Goal: Task Accomplishment & Management: Manage account settings

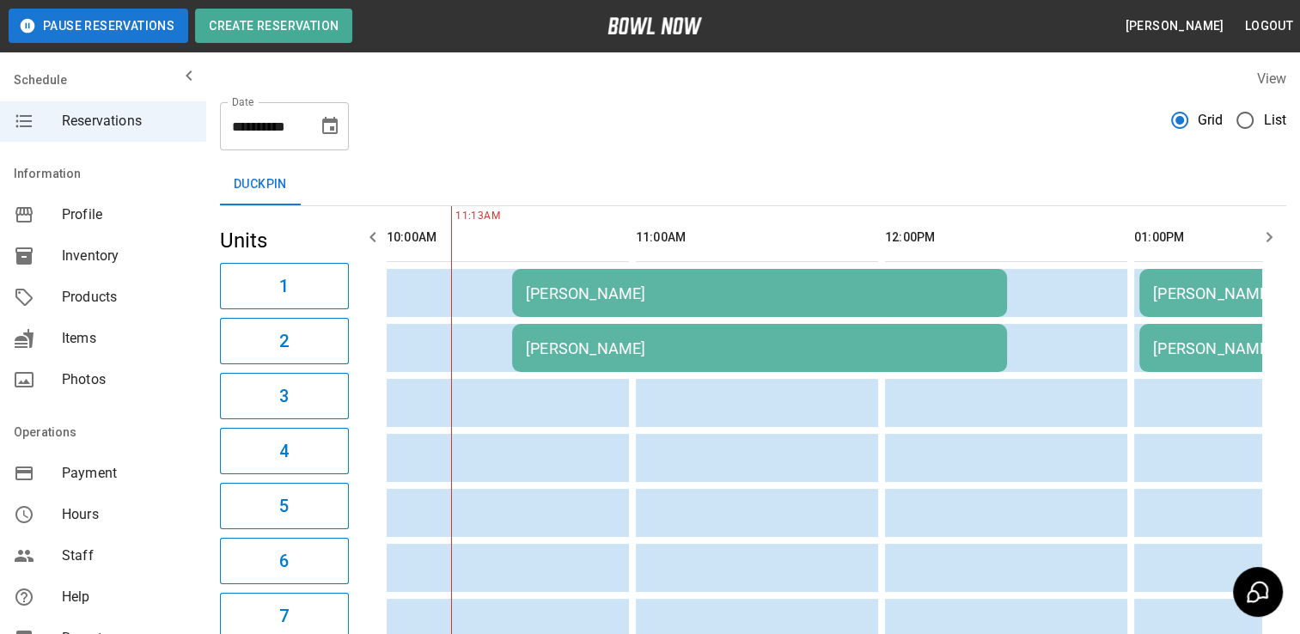
click at [338, 125] on icon "Choose date, selected date is Oct 12, 2025" at bounding box center [330, 126] width 21 height 21
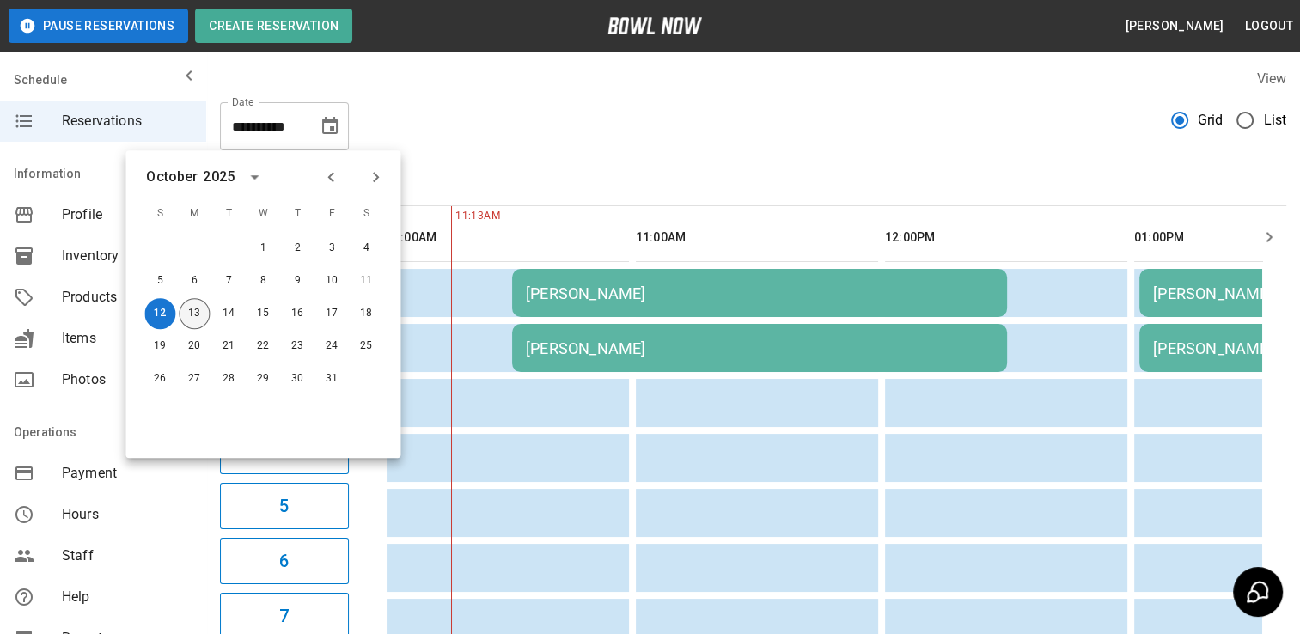
click at [205, 317] on button "13" at bounding box center [194, 313] width 31 height 31
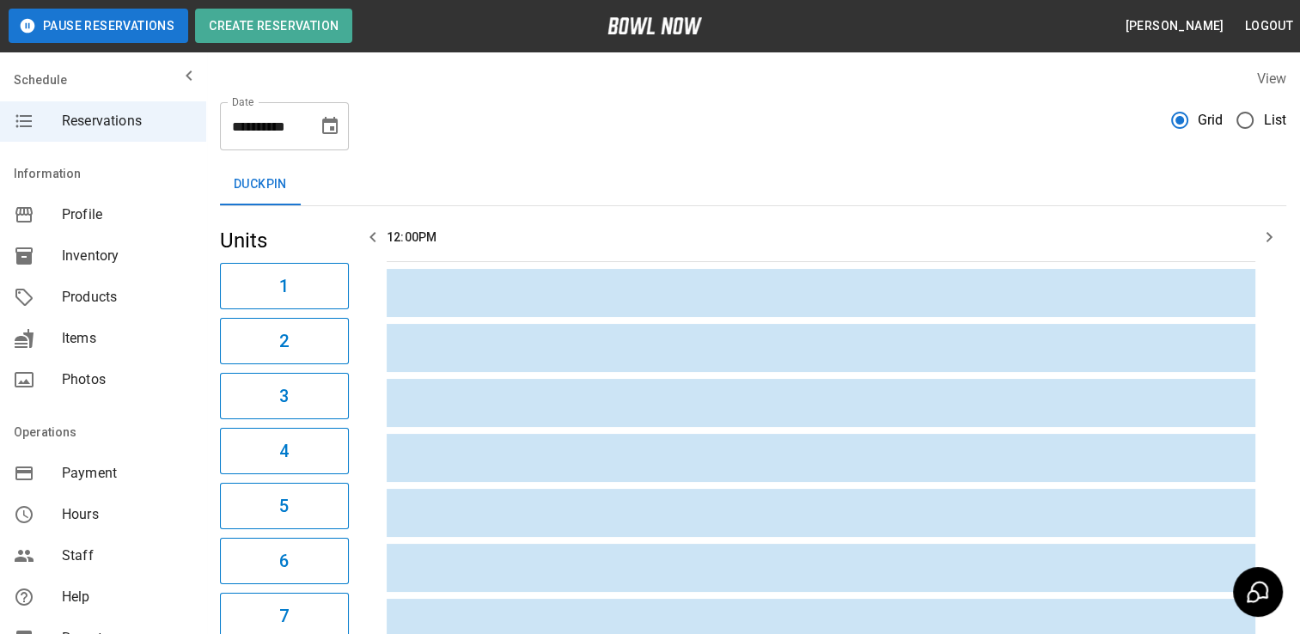
click at [343, 127] on button "Choose date, selected date is Oct 13, 2025" at bounding box center [330, 126] width 34 height 34
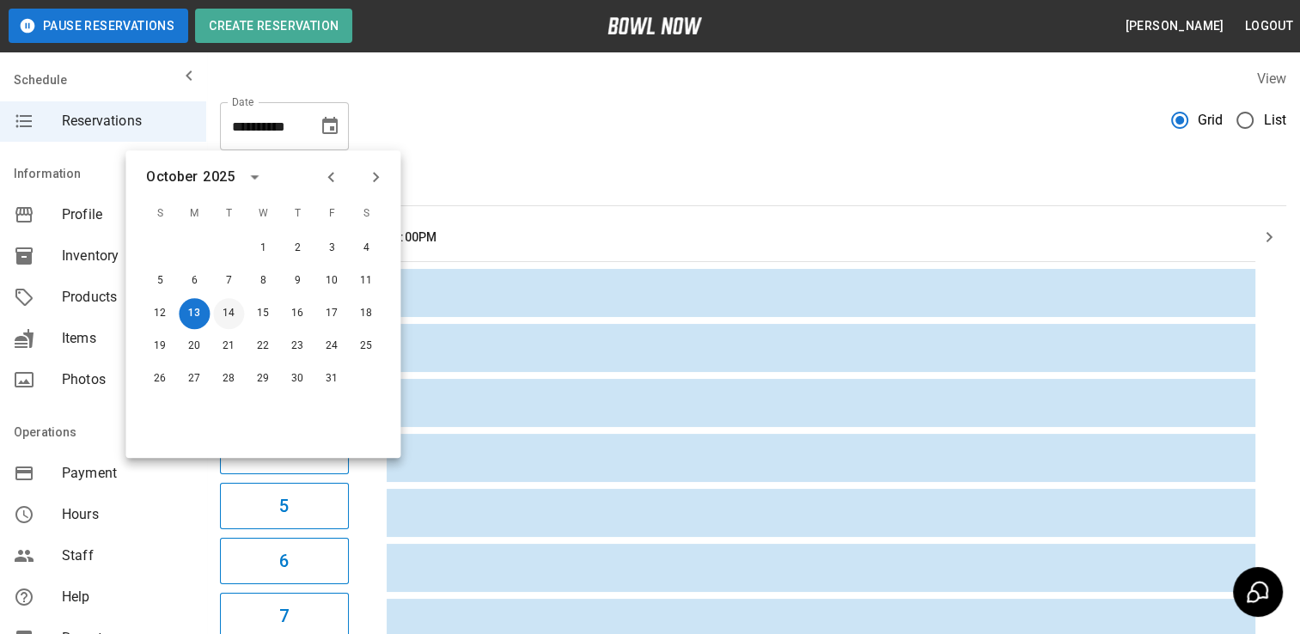
click at [236, 319] on button "14" at bounding box center [228, 313] width 31 height 31
type input "**********"
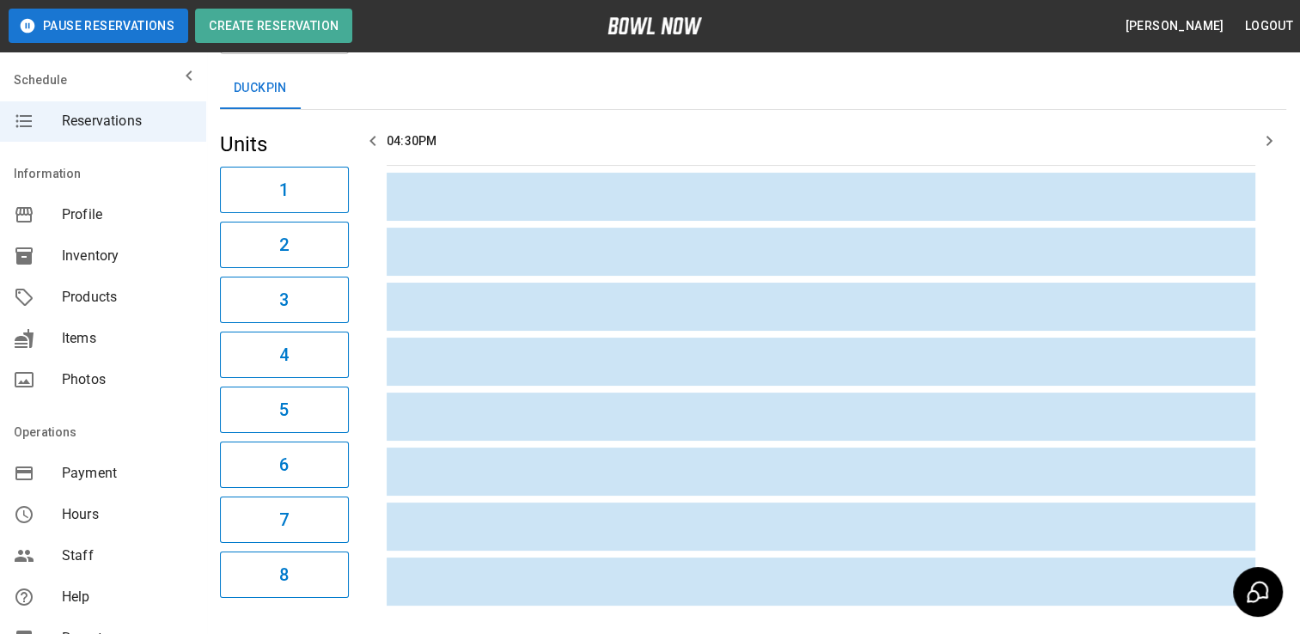
scroll to position [78, 0]
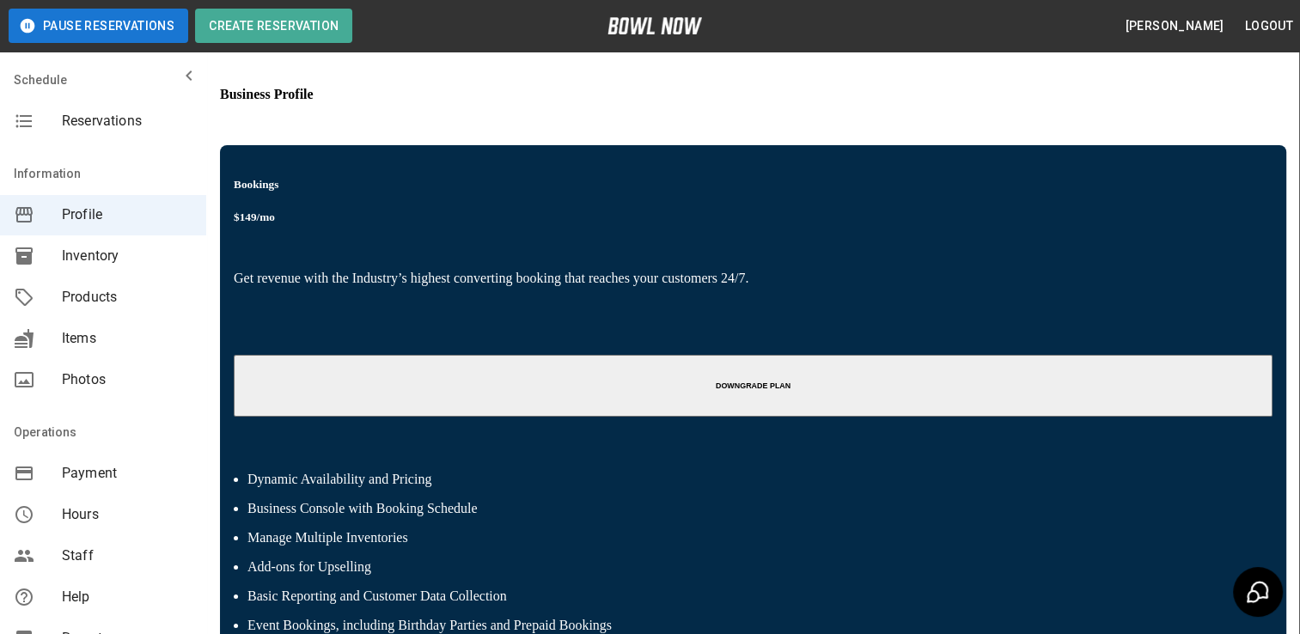
click at [137, 24] on button "Pause Reservations" at bounding box center [99, 26] width 180 height 34
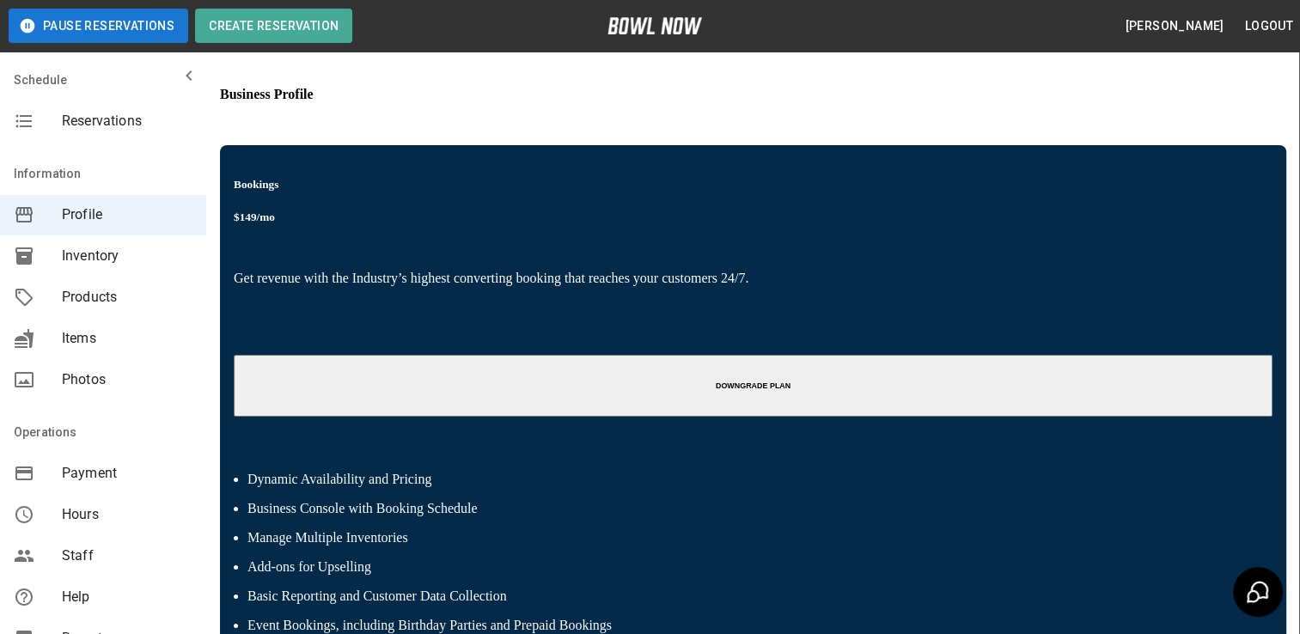
click at [180, 65] on icon "mailbox folders" at bounding box center [189, 75] width 21 height 21
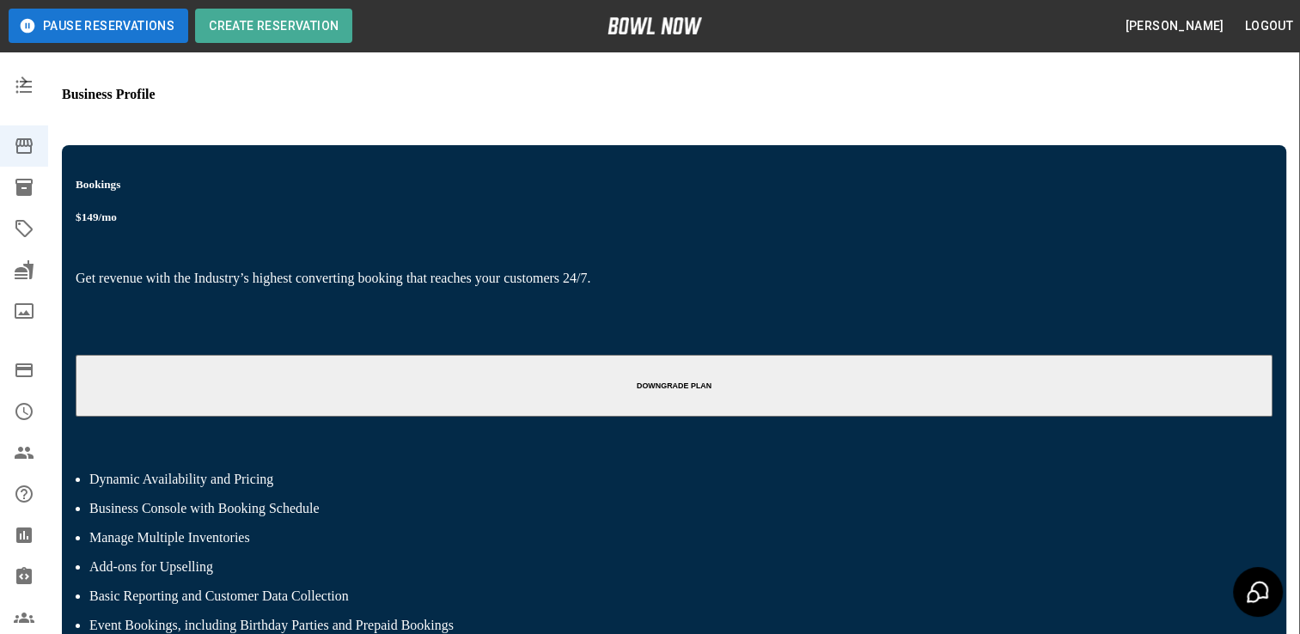
click at [24, 83] on icon "mailbox folders" at bounding box center [24, 81] width 21 height 21
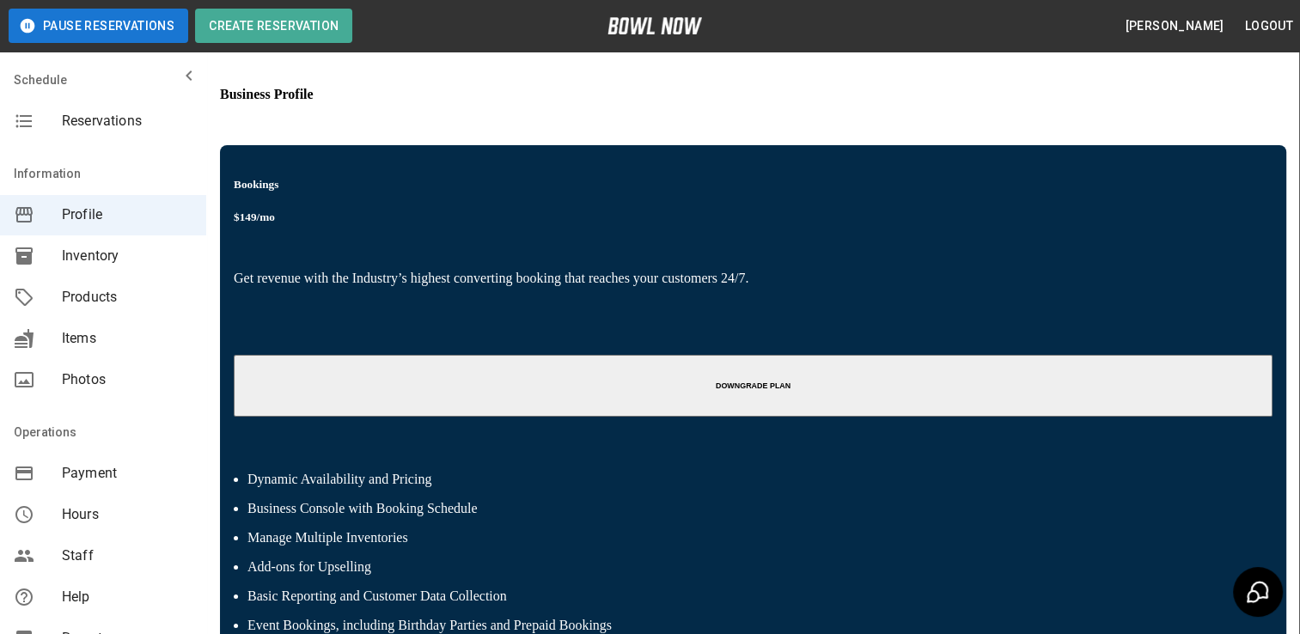
click at [142, 127] on span "Reservations" at bounding box center [127, 121] width 131 height 21
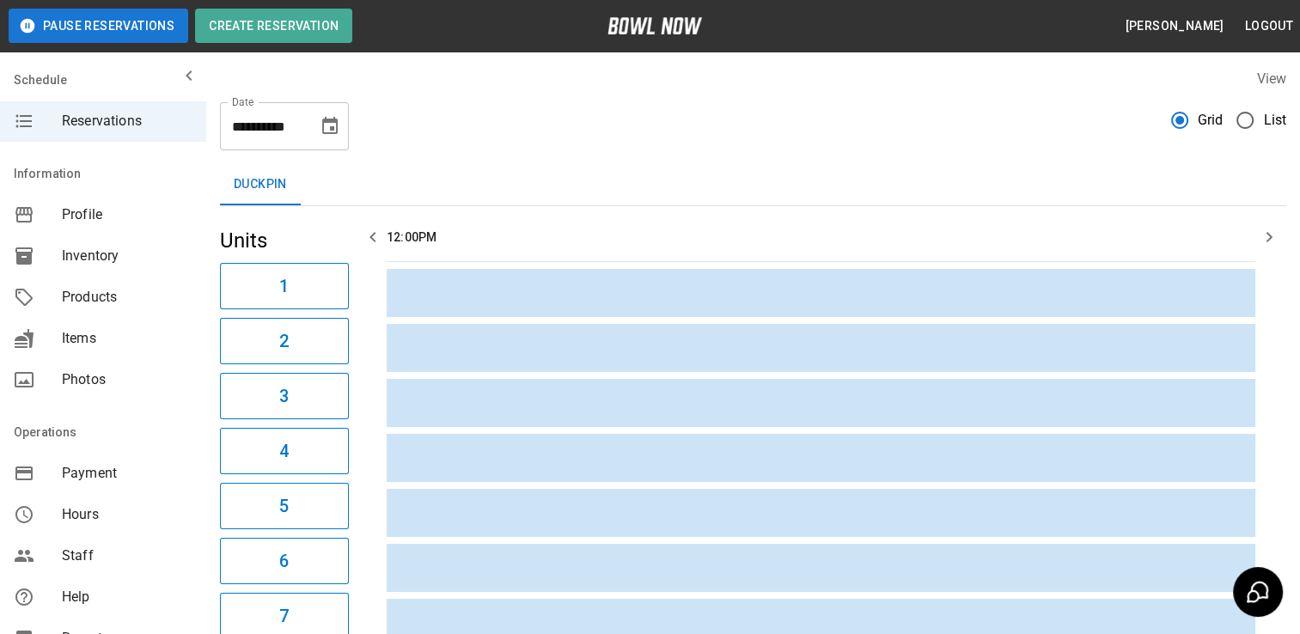
click at [333, 124] on icon "Choose date, selected date is Oct 13, 2025" at bounding box center [330, 126] width 21 height 21
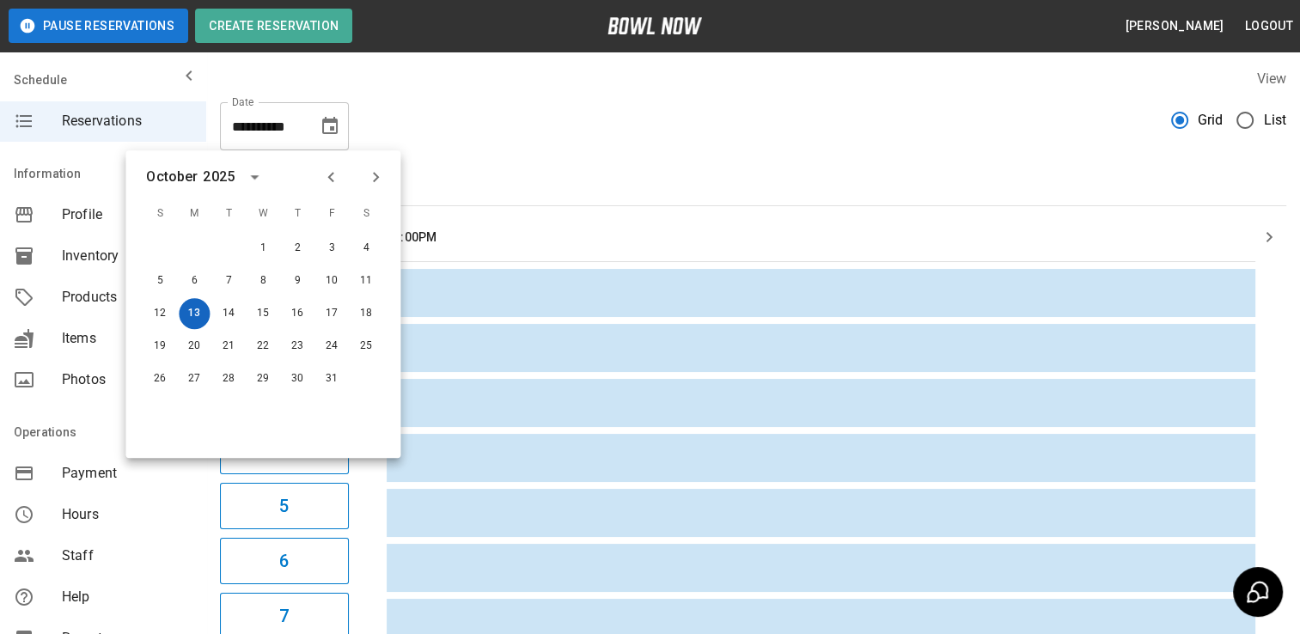
click at [204, 315] on button "13" at bounding box center [194, 313] width 31 height 31
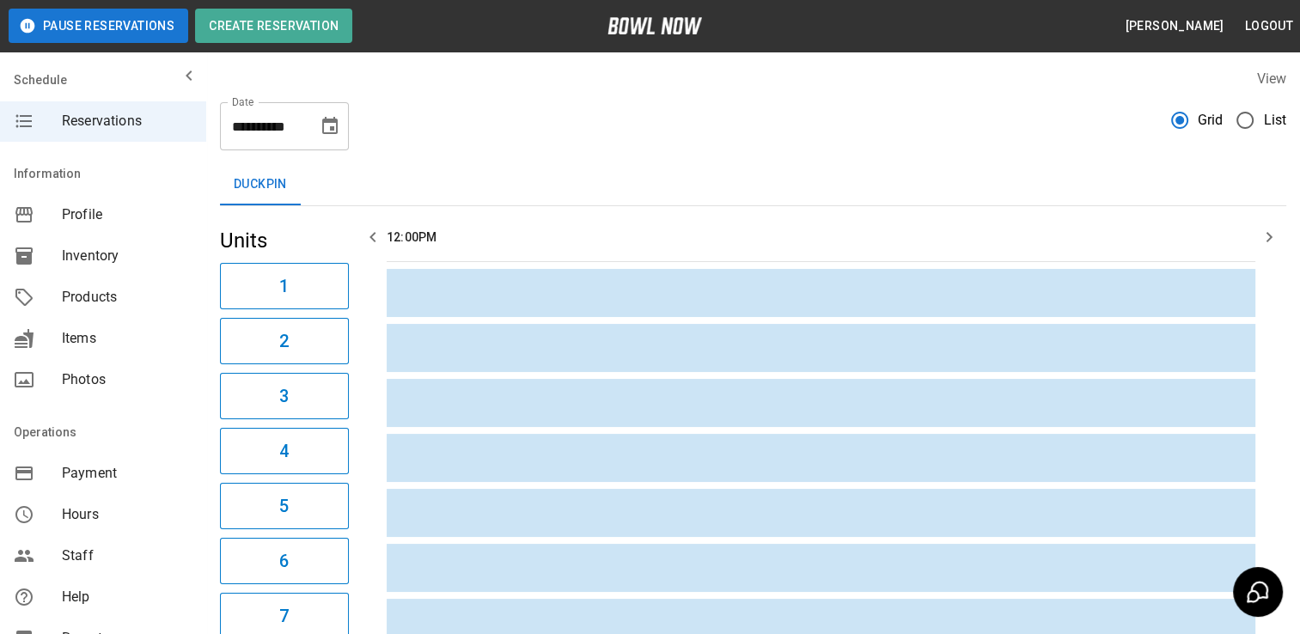
click at [327, 127] on icon "Choose date, selected date is Oct 13, 2025" at bounding box center [330, 126] width 21 height 21
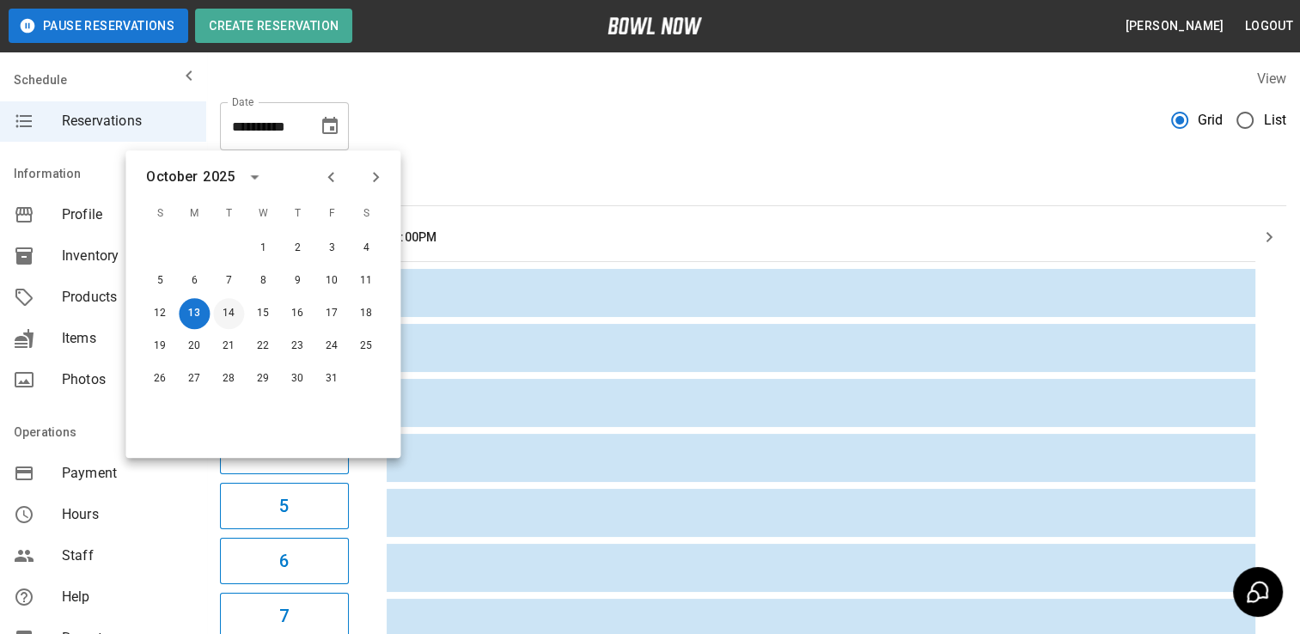
click at [230, 318] on button "14" at bounding box center [228, 313] width 31 height 31
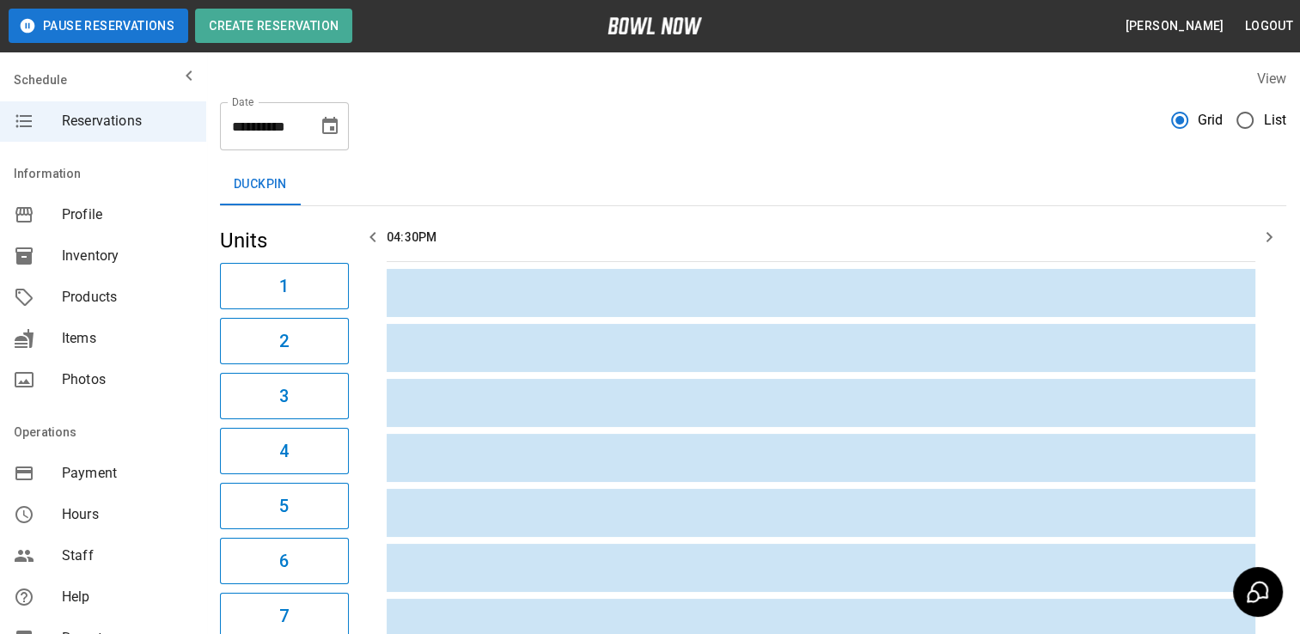
click at [327, 122] on icon "Choose date, selected date is Oct 14, 2025" at bounding box center [329, 125] width 15 height 17
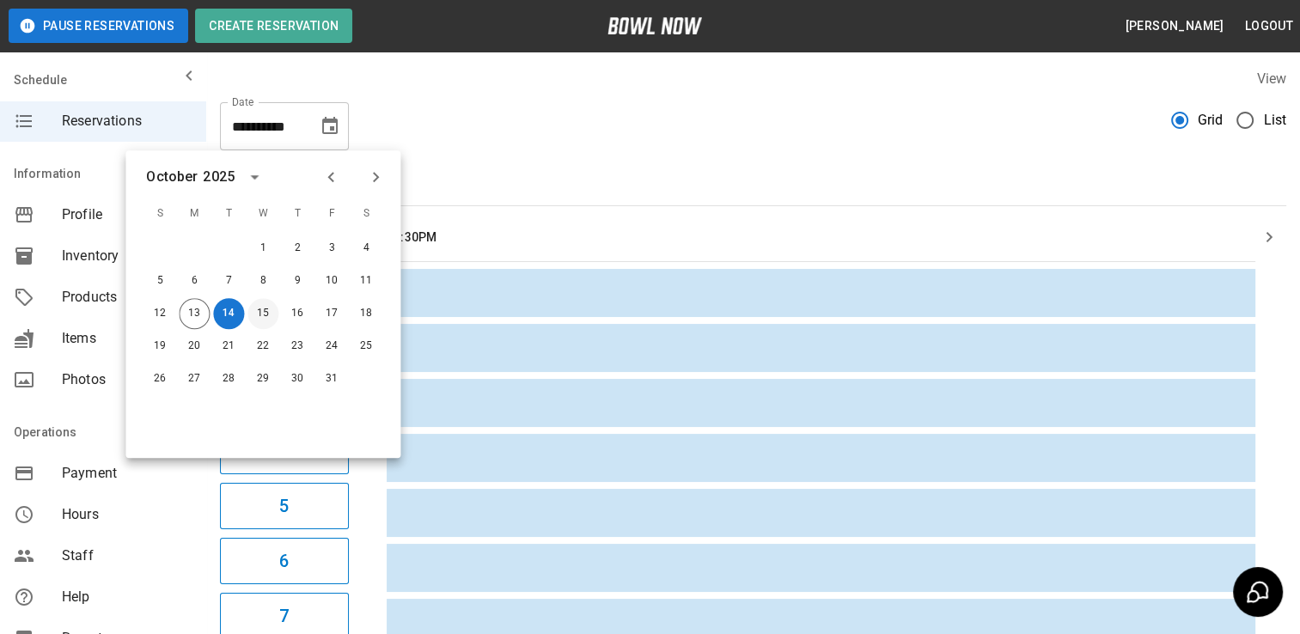
click at [274, 318] on button "15" at bounding box center [262, 313] width 31 height 31
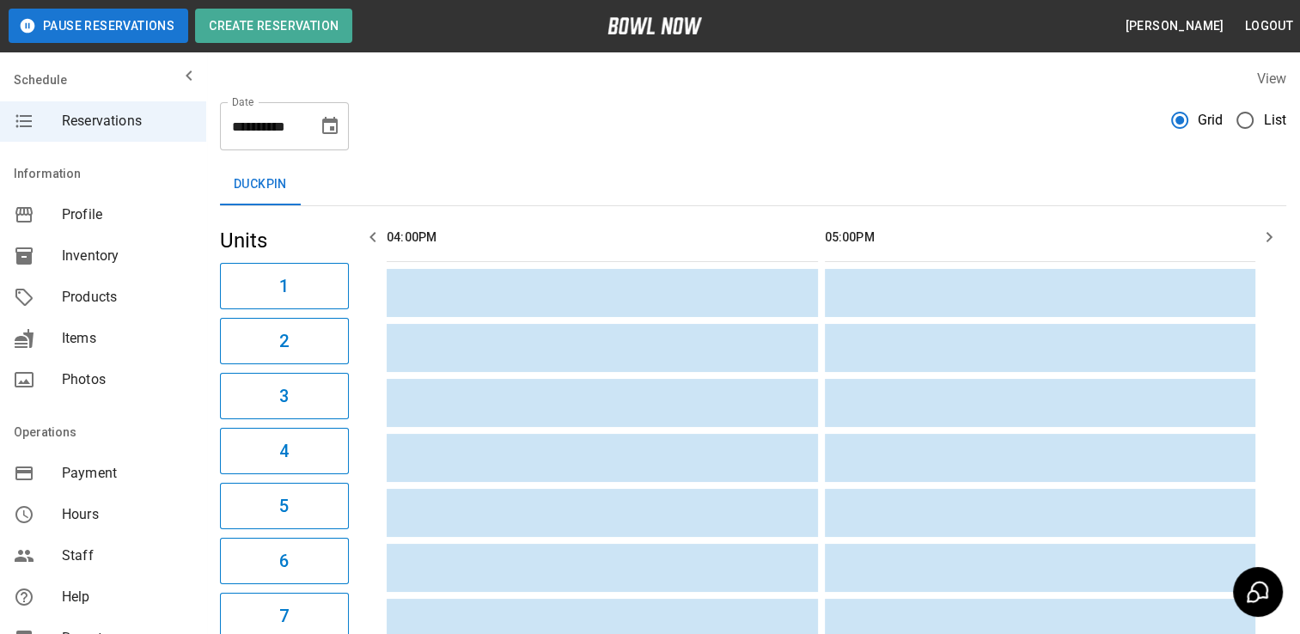
click at [339, 122] on icon "Choose date, selected date is Oct 15, 2025" at bounding box center [330, 126] width 21 height 21
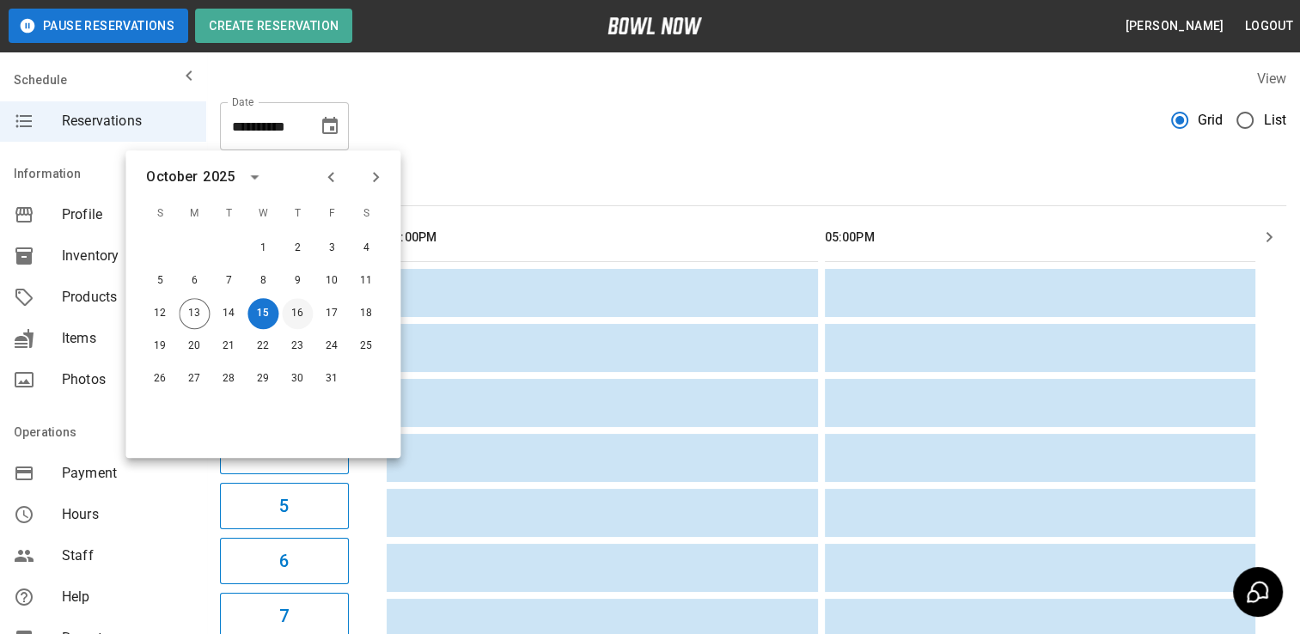
click at [302, 321] on button "16" at bounding box center [297, 313] width 31 height 31
type input "**********"
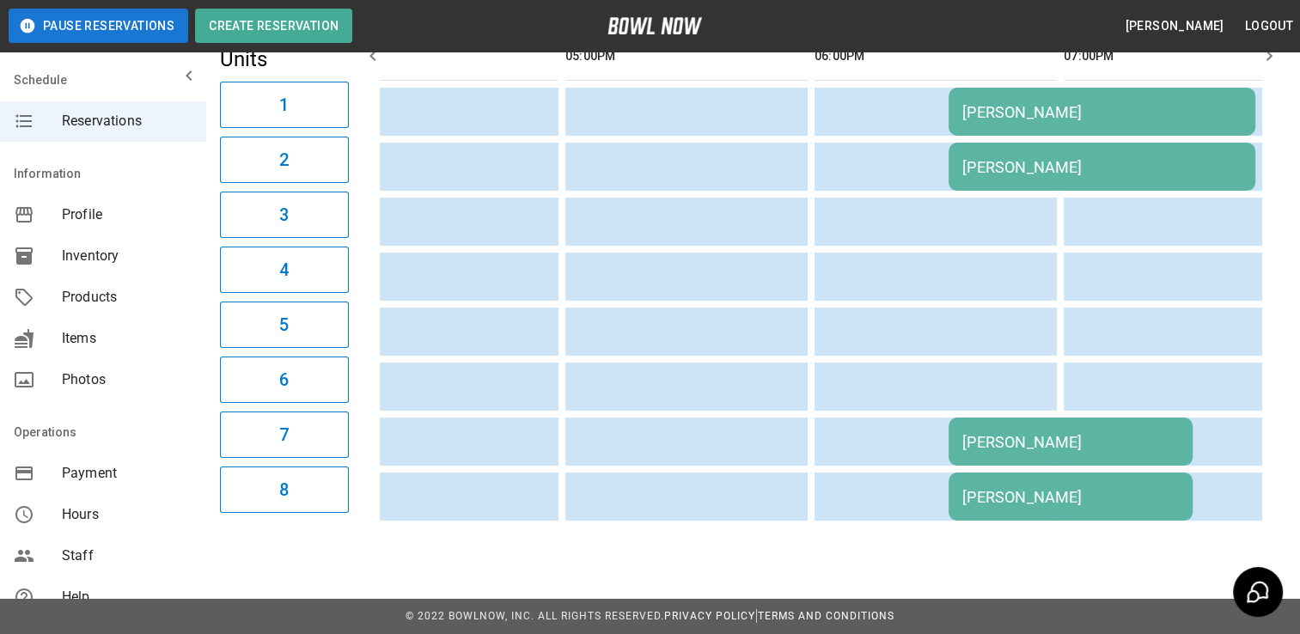
click at [1031, 103] on div "[PERSON_NAME]" at bounding box center [1101, 112] width 279 height 18
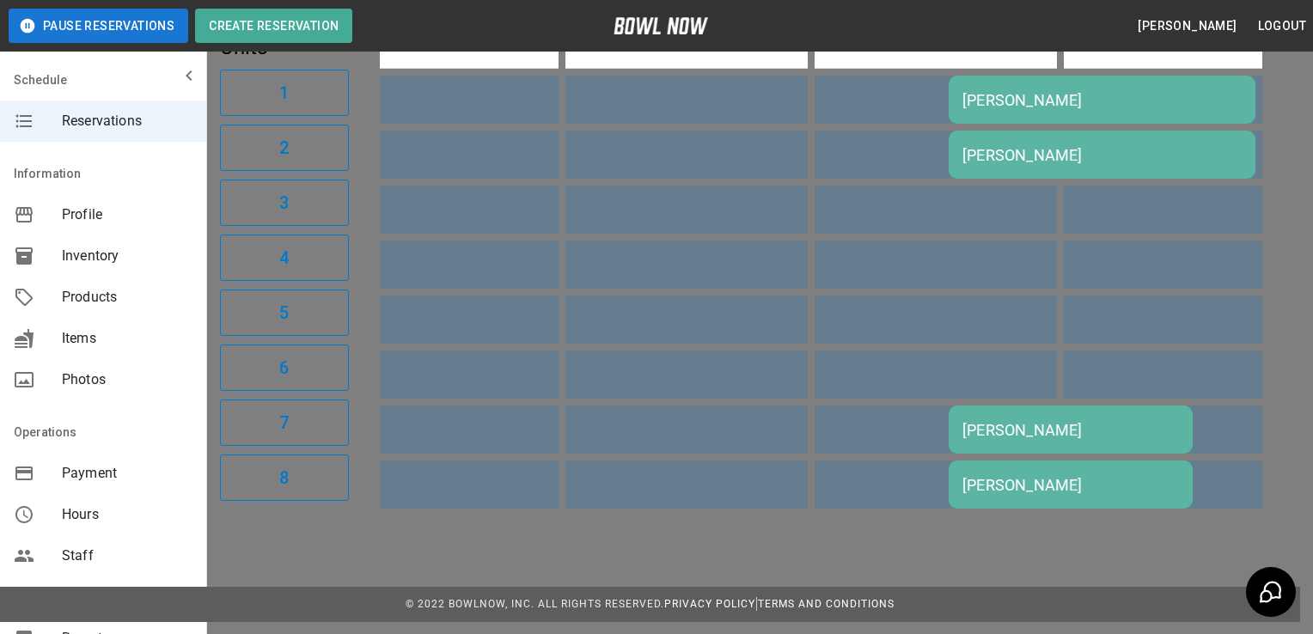
click at [300, 534] on div at bounding box center [656, 317] width 1313 height 634
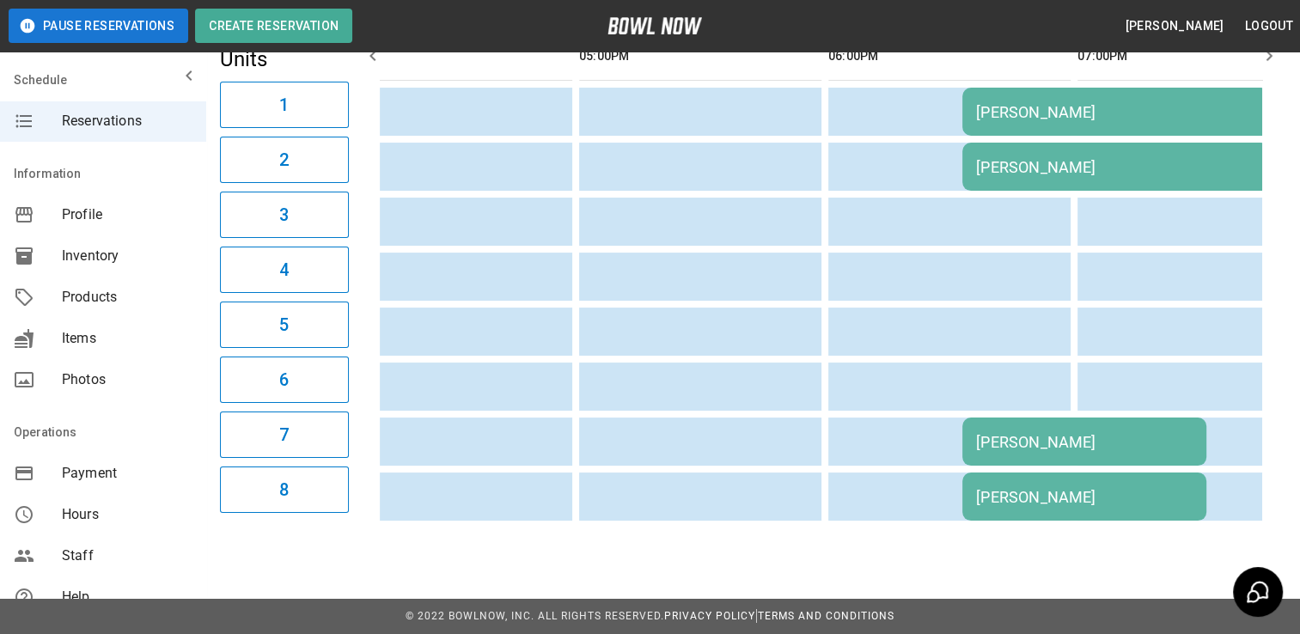
click at [1076, 433] on div "[PERSON_NAME]" at bounding box center [1084, 442] width 217 height 18
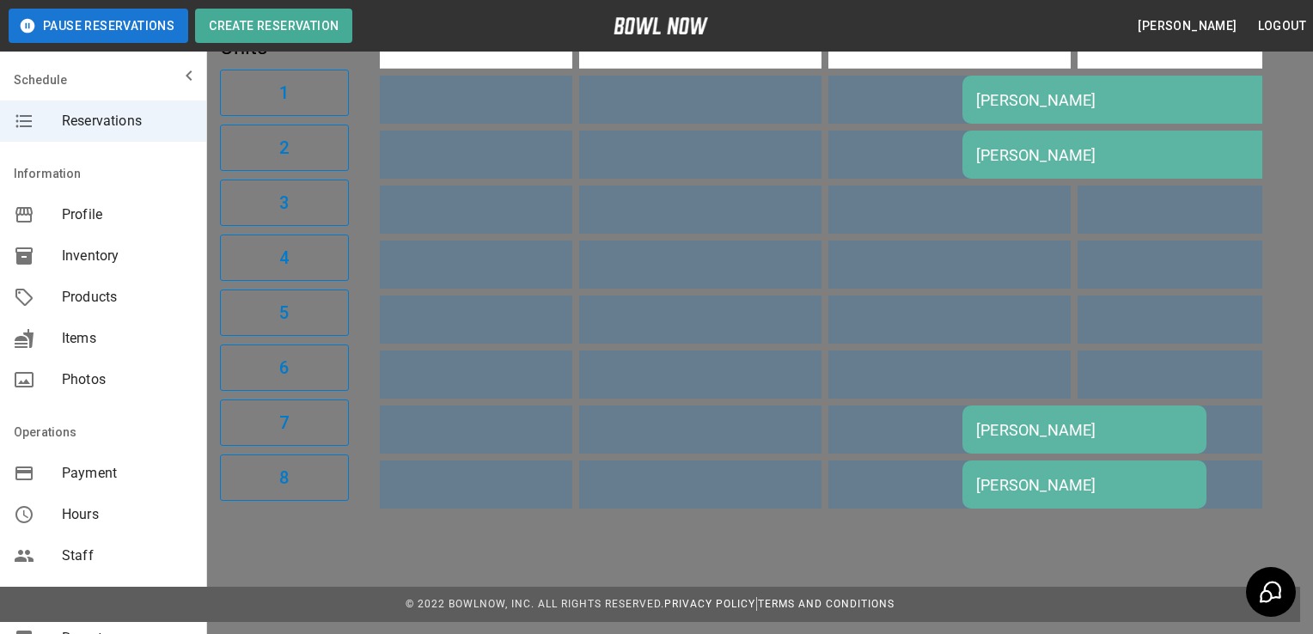
click at [331, 536] on div at bounding box center [656, 317] width 1313 height 634
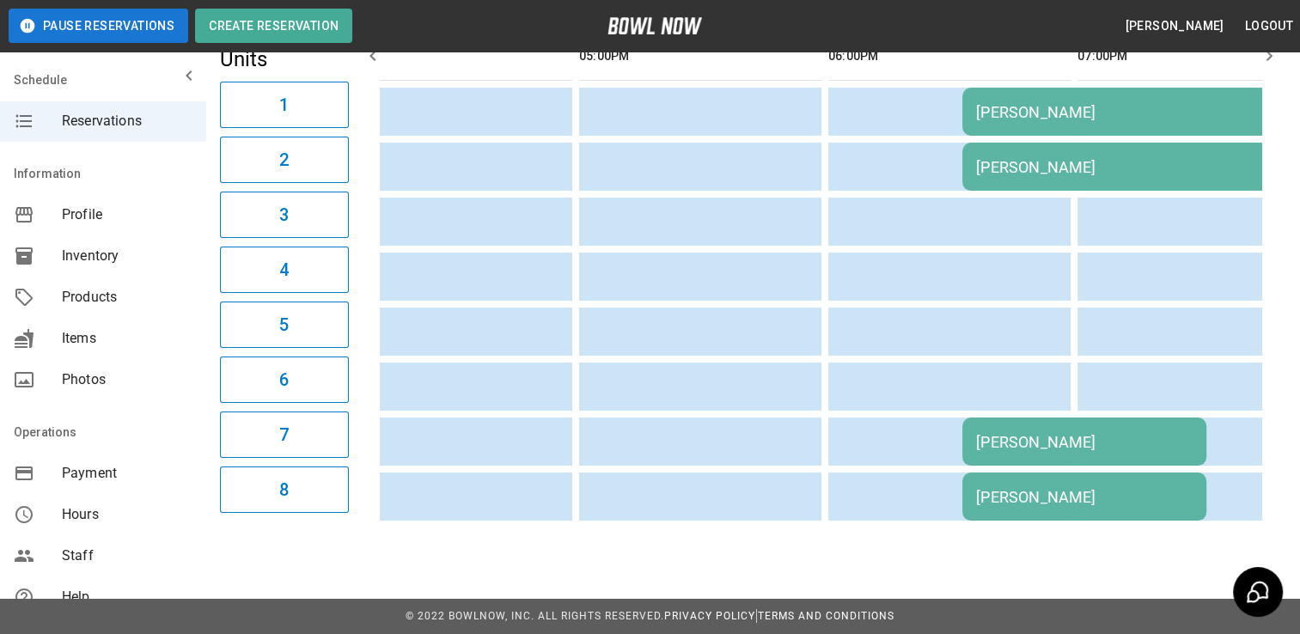
click at [404, 168] on td "sticky table" at bounding box center [426, 167] width 56 height 48
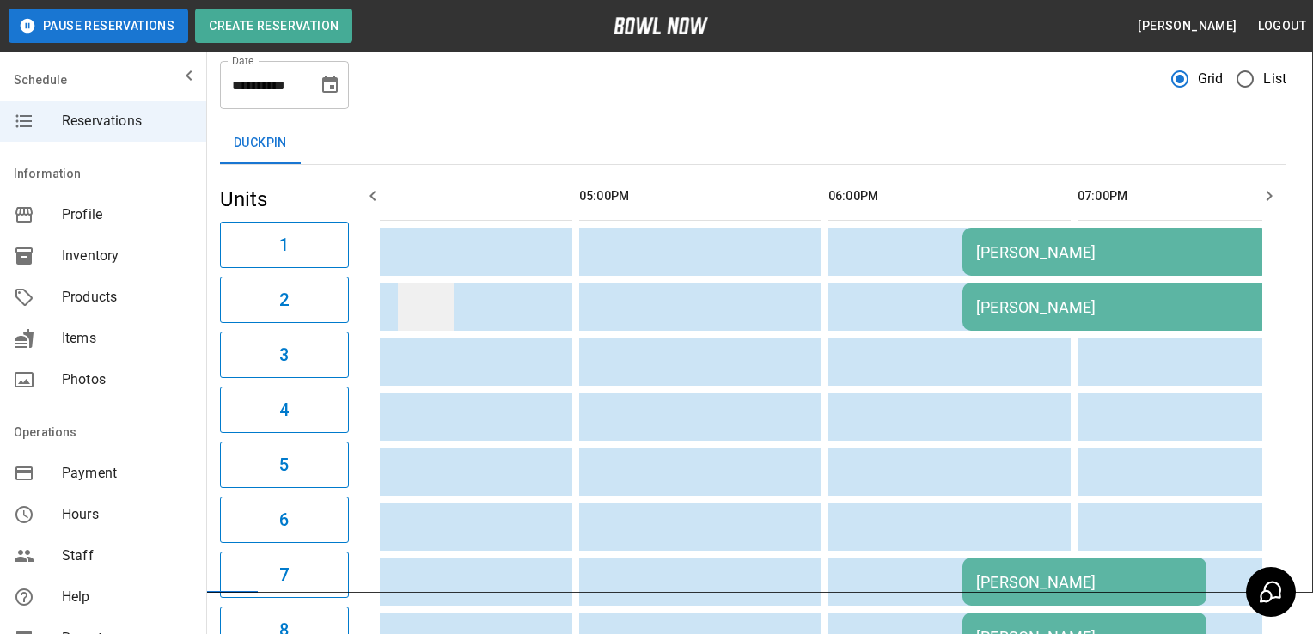
type input "**********"
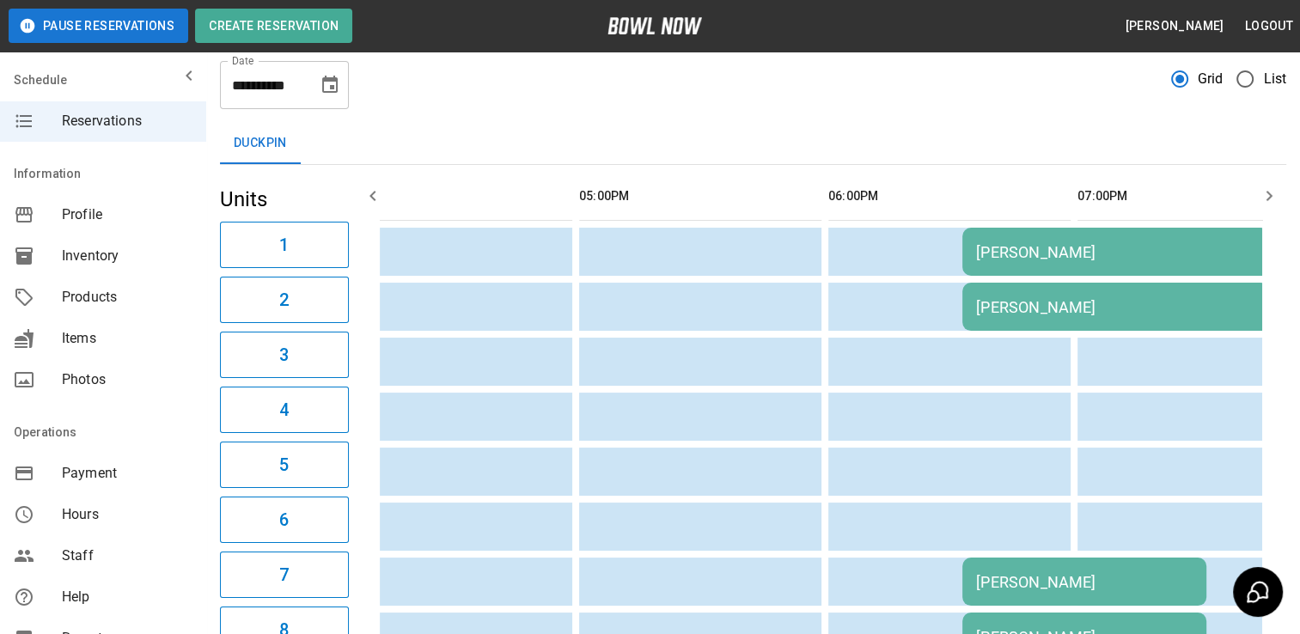
click at [330, 80] on icon "Choose date, selected date is Oct 16, 2025" at bounding box center [329, 84] width 15 height 17
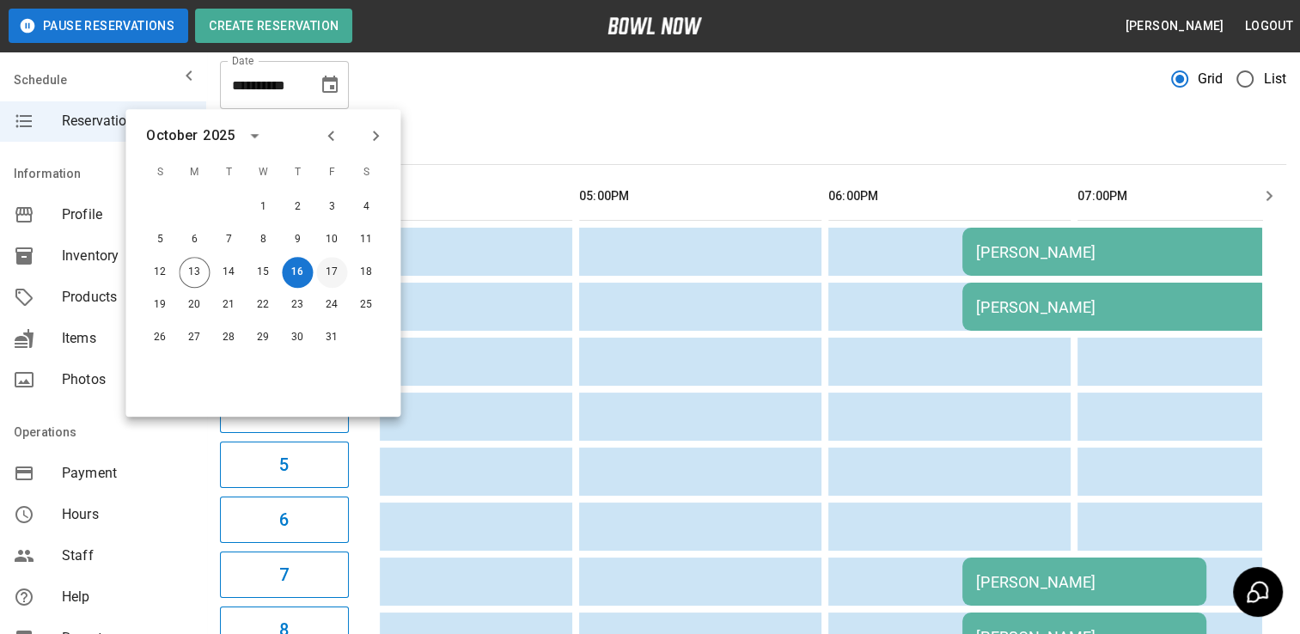
click at [343, 275] on button "17" at bounding box center [331, 272] width 31 height 31
type input "**********"
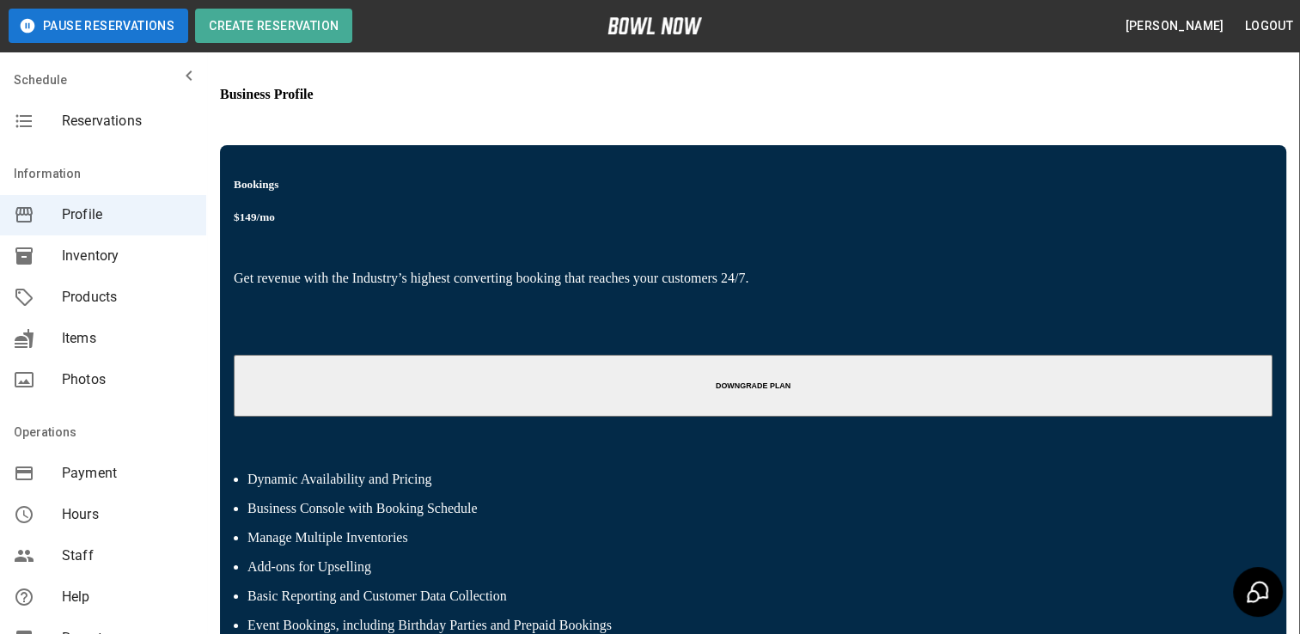
click at [132, 131] on span "Reservations" at bounding box center [127, 121] width 131 height 21
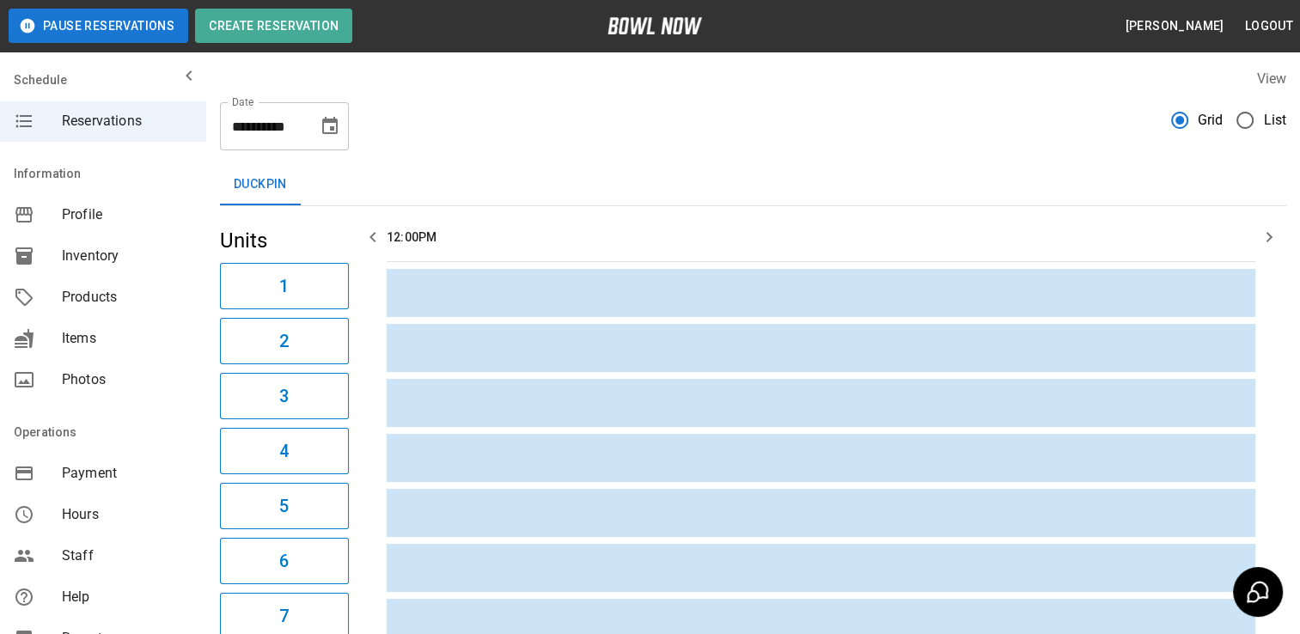
click at [338, 134] on icon "Choose date, selected date is Oct 13, 2025" at bounding box center [330, 126] width 21 height 21
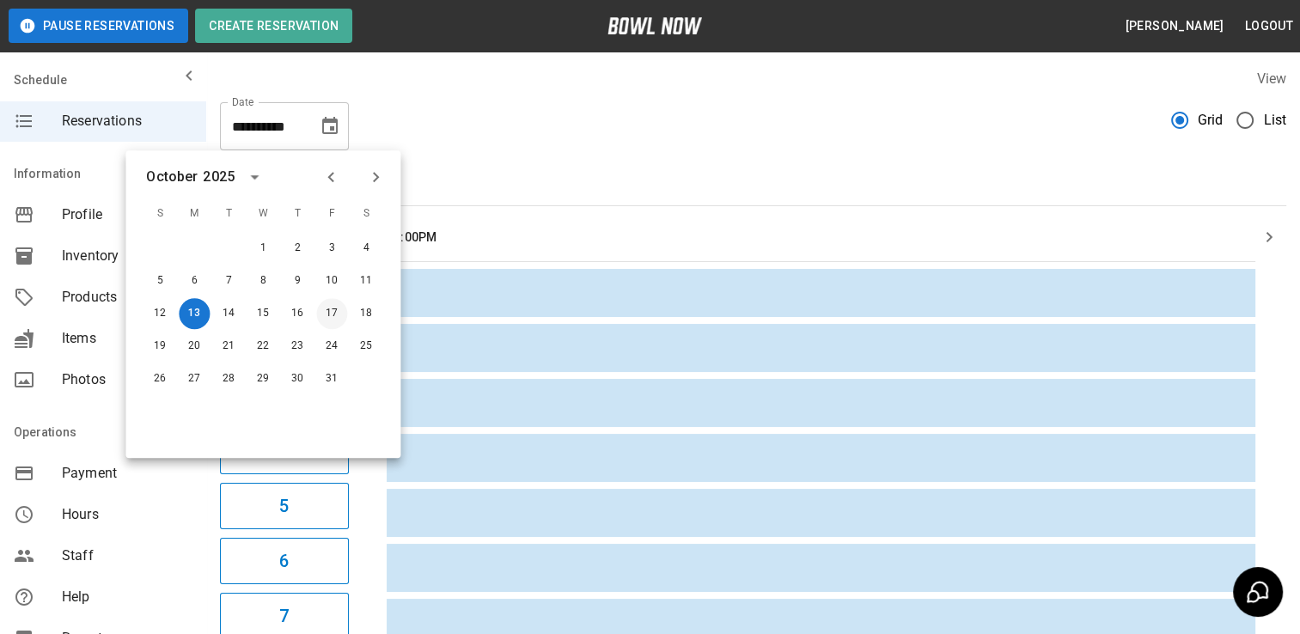
click at [345, 315] on button "17" at bounding box center [331, 313] width 31 height 31
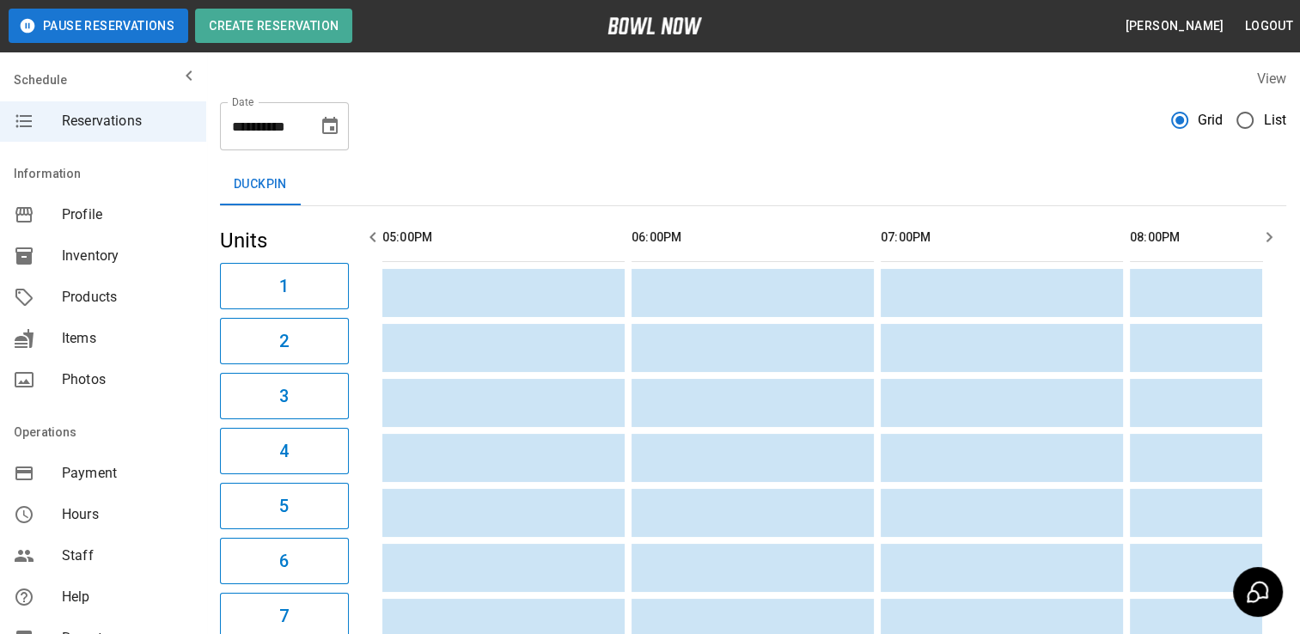
click at [318, 128] on button "Choose date, selected date is Oct 17, 2025" at bounding box center [330, 126] width 34 height 34
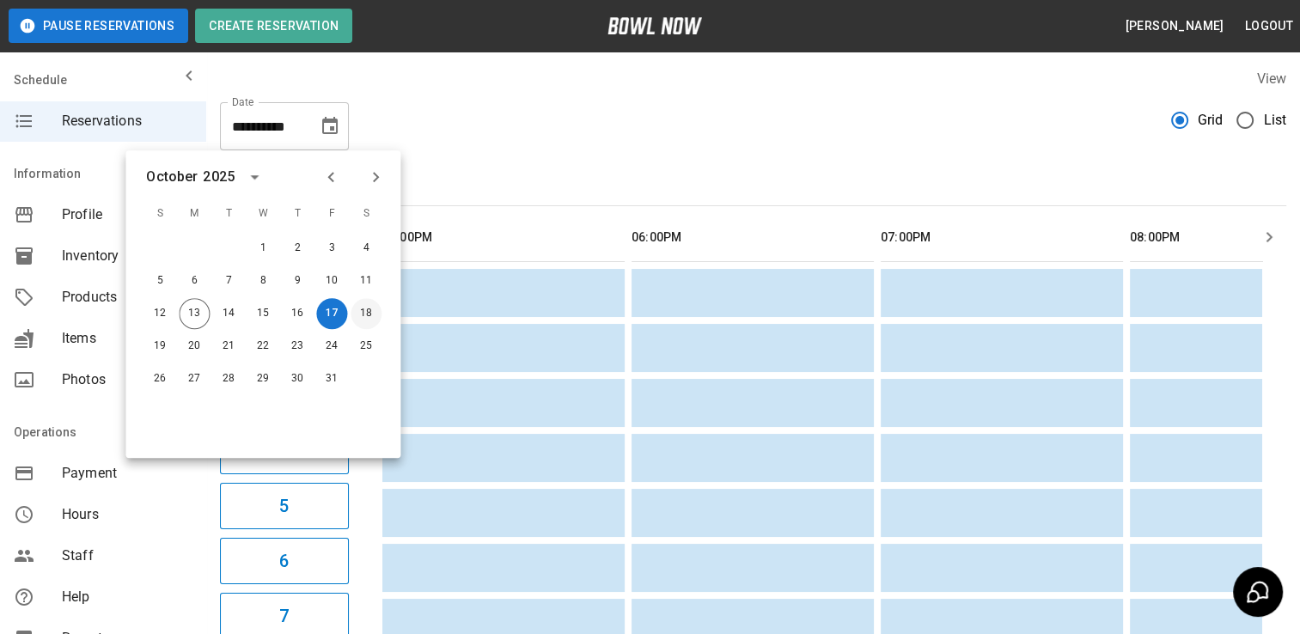
click at [380, 312] on button "18" at bounding box center [366, 313] width 31 height 31
type input "**********"
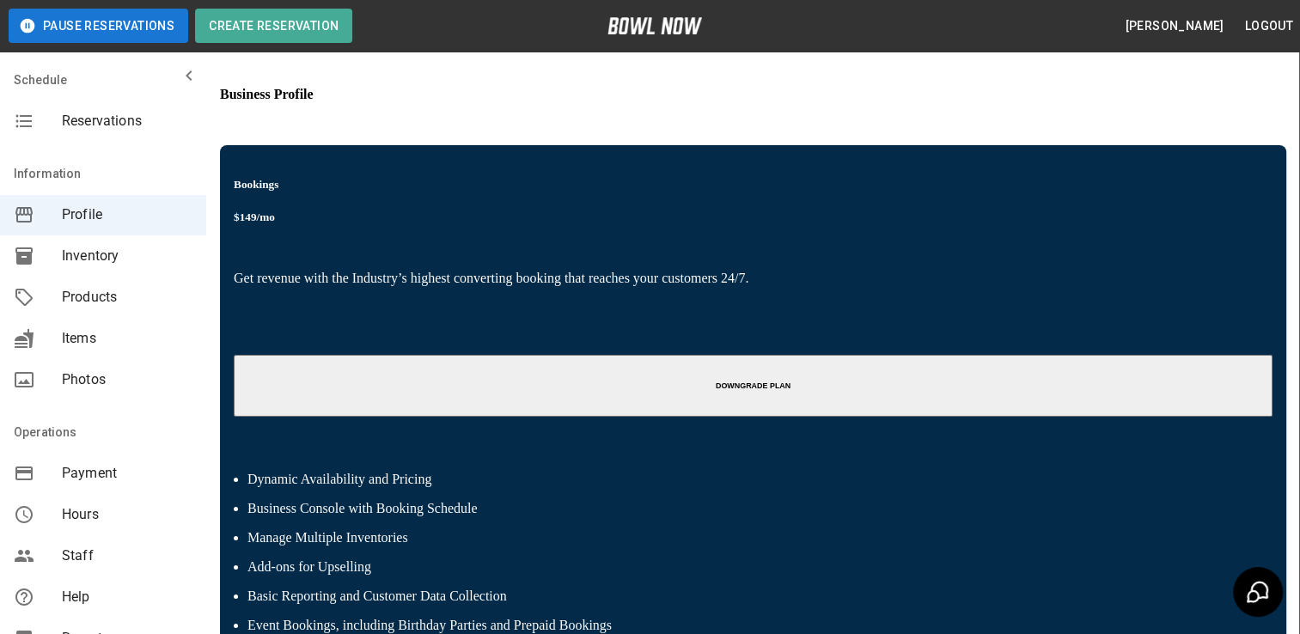
click at [133, 127] on span "Reservations" at bounding box center [127, 121] width 131 height 21
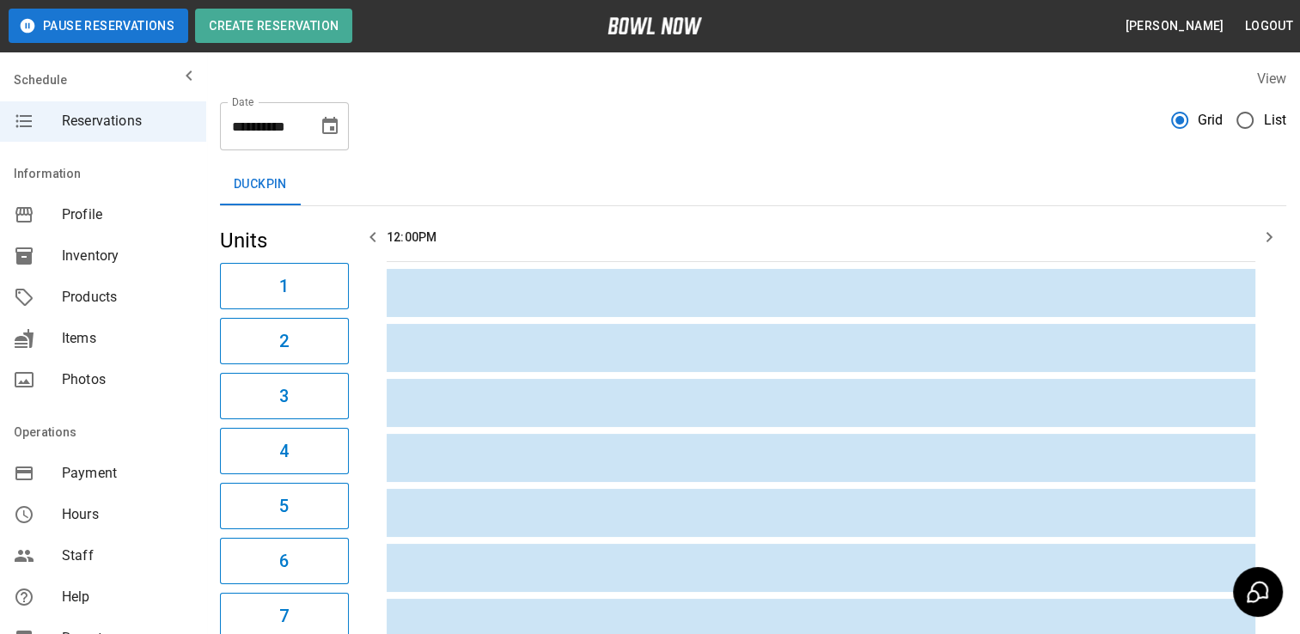
click at [337, 130] on icon "Choose date, selected date is Oct 13, 2025" at bounding box center [329, 125] width 15 height 17
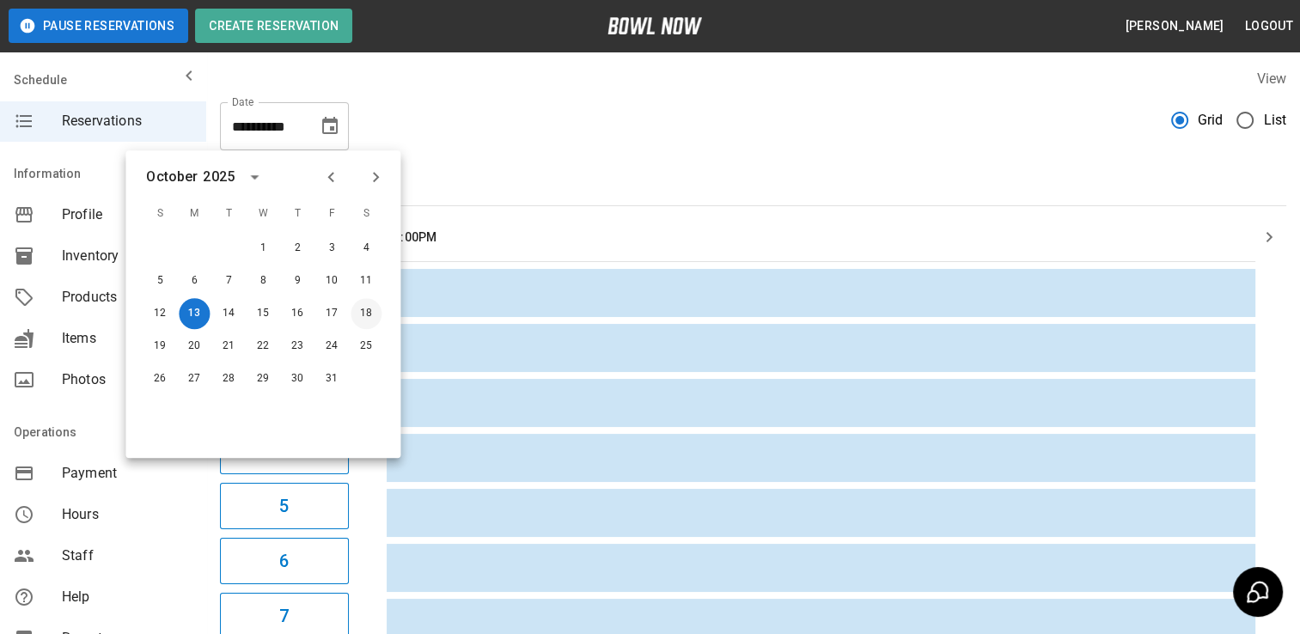
click at [378, 316] on button "18" at bounding box center [366, 313] width 31 height 31
type input "**********"
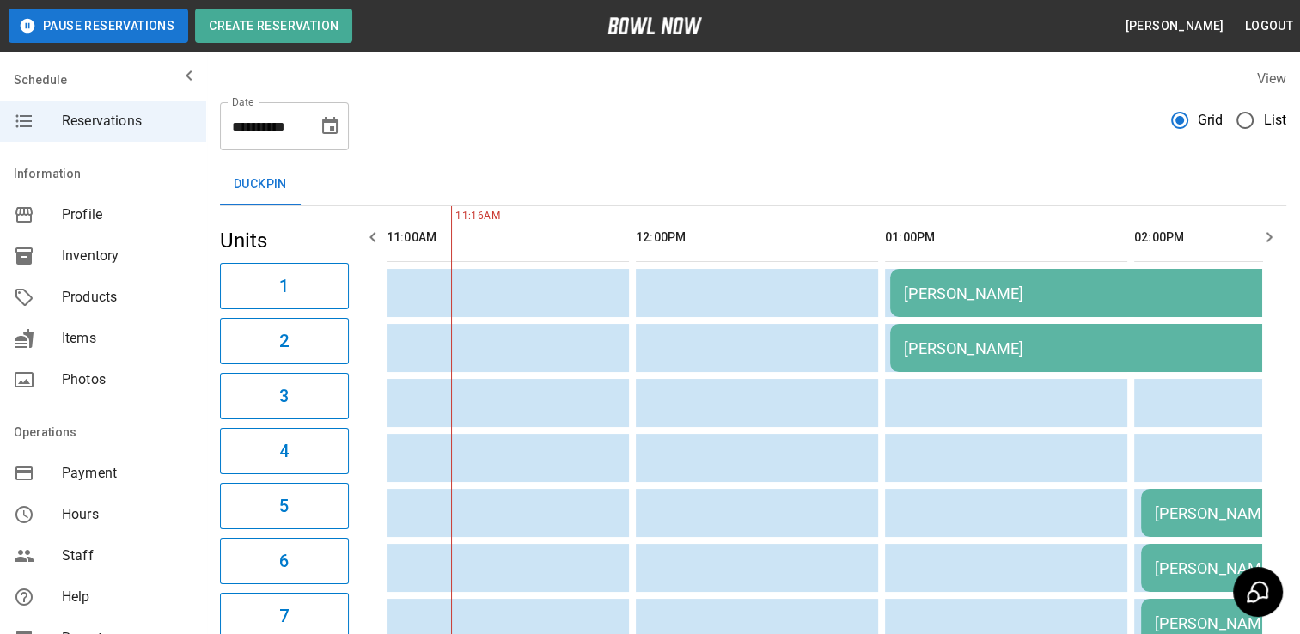
click at [1005, 281] on td "[PERSON_NAME]" at bounding box center [1137, 293] width 495 height 48
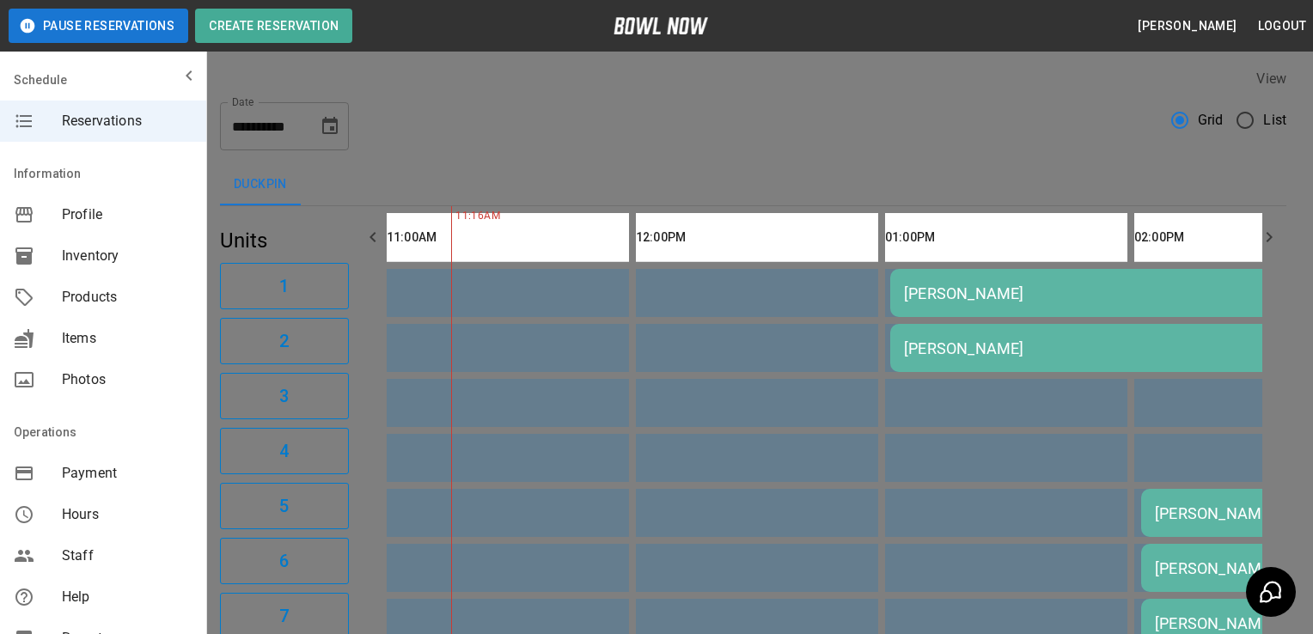
click at [162, 564] on div at bounding box center [656, 317] width 1313 height 634
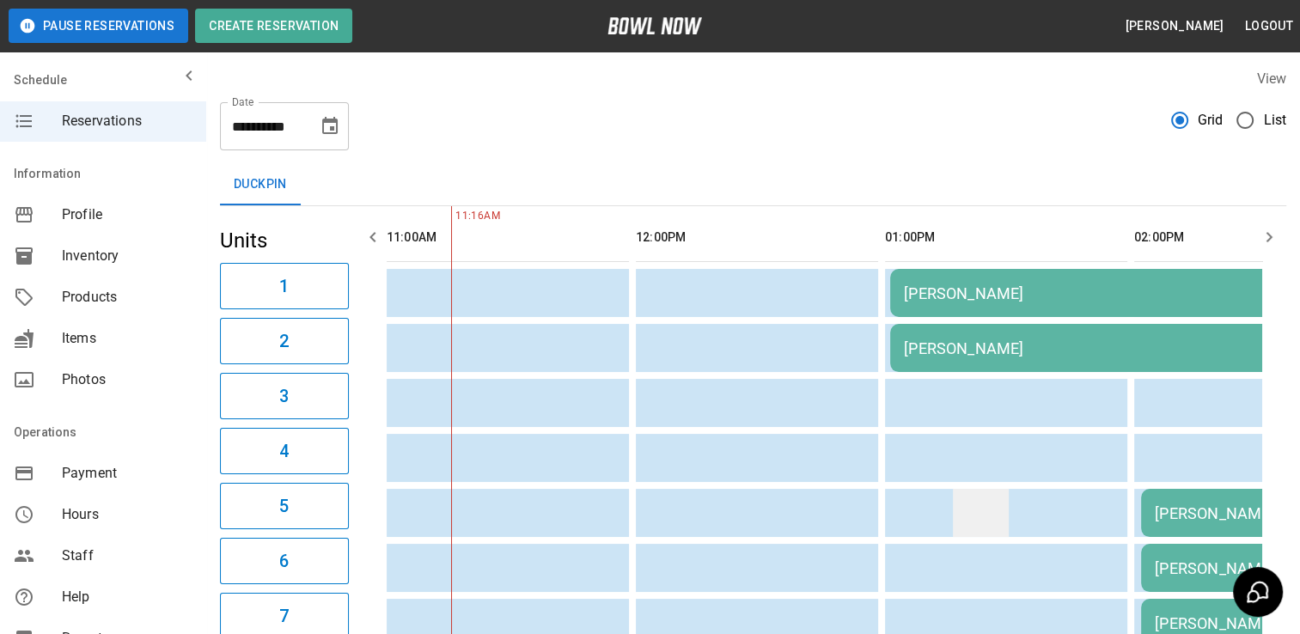
click at [970, 518] on td "sticky table" at bounding box center [981, 513] width 56 height 48
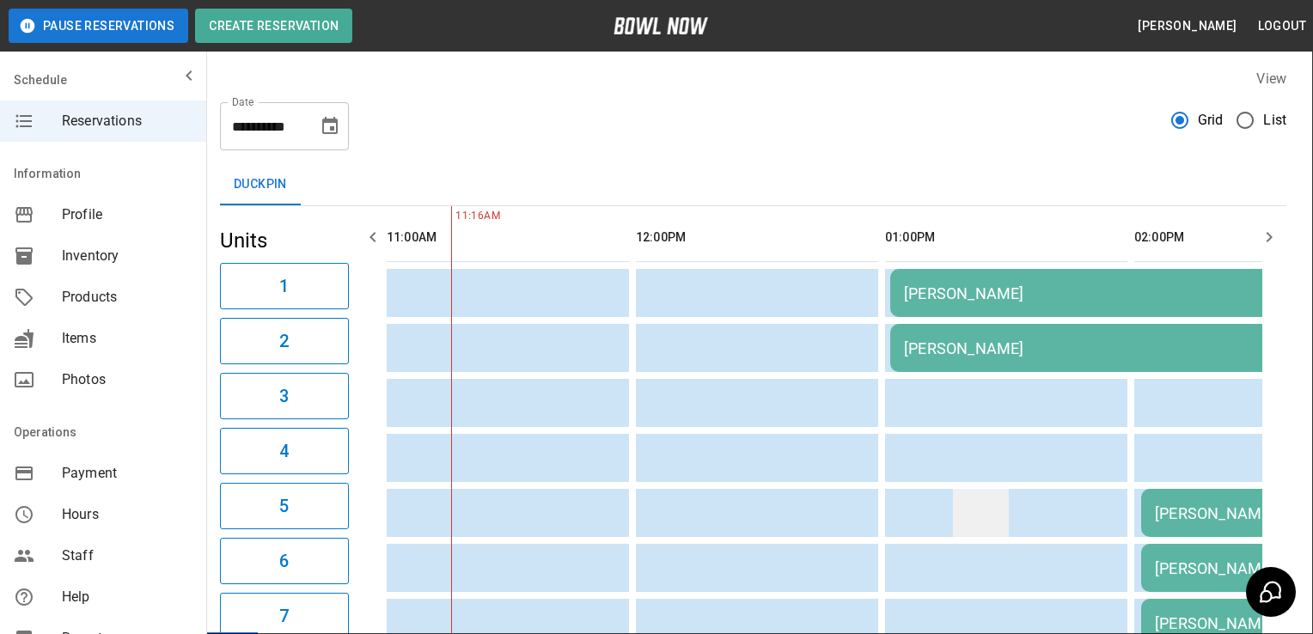
type input "**********"
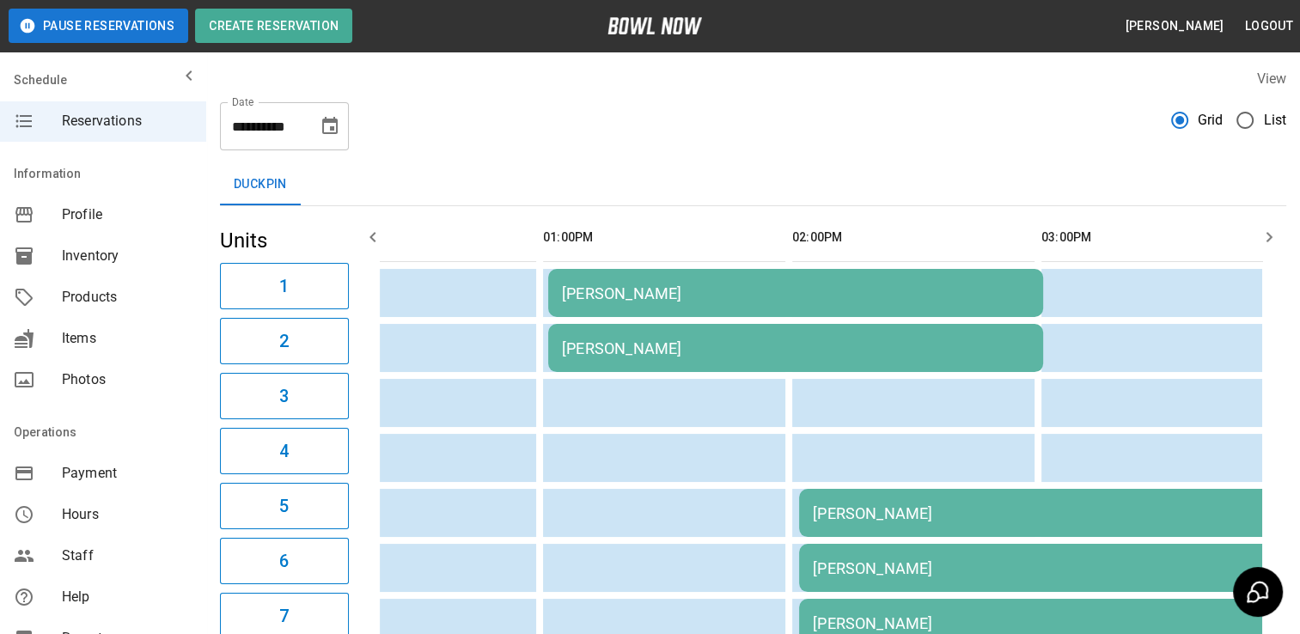
click at [935, 523] on td "[PERSON_NAME]" at bounding box center [1046, 513] width 495 height 48
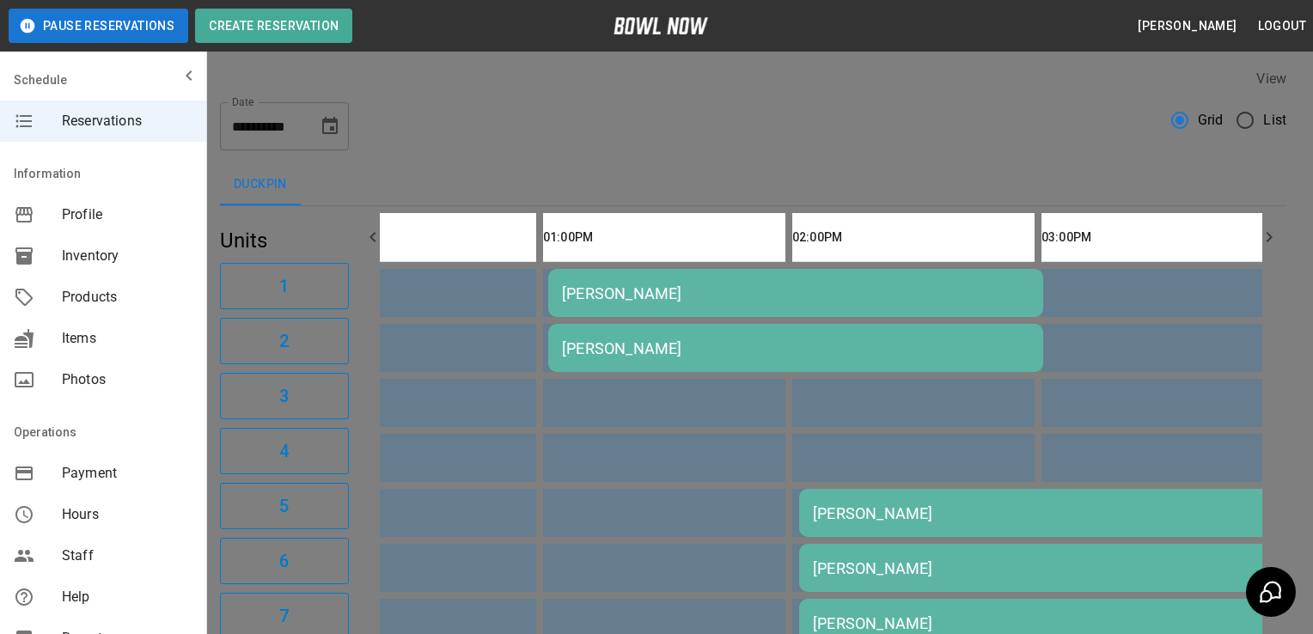
click at [163, 547] on div at bounding box center [656, 317] width 1313 height 634
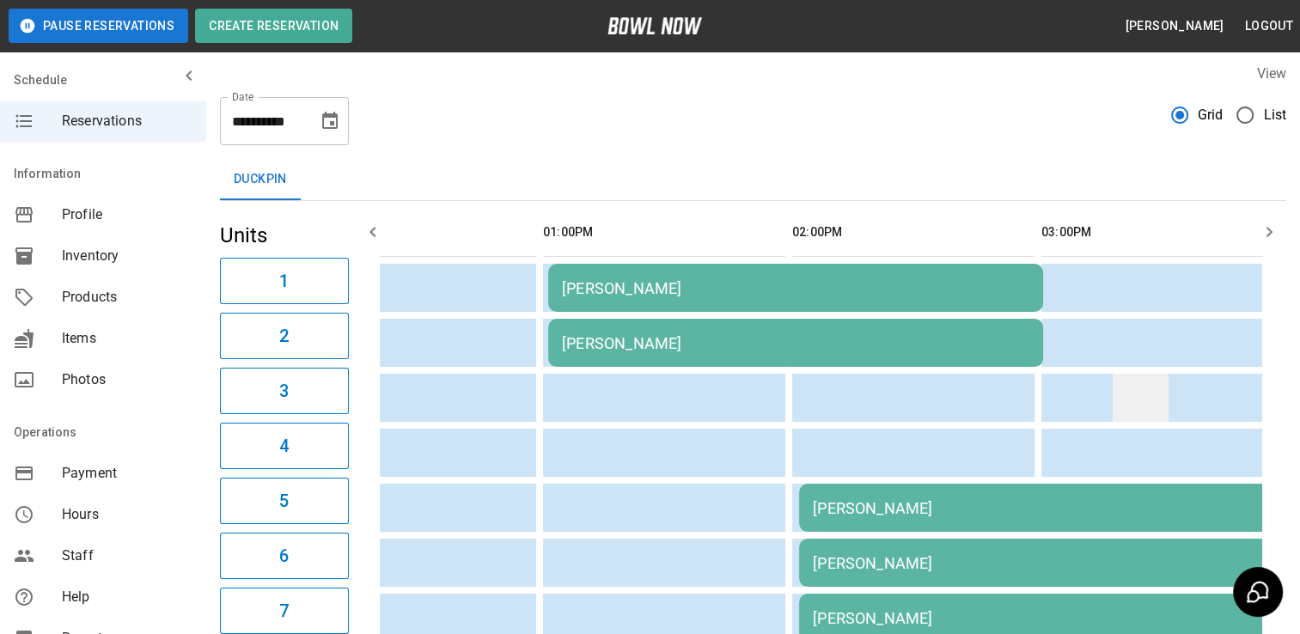
click at [1131, 388] on td "sticky table" at bounding box center [1141, 398] width 56 height 48
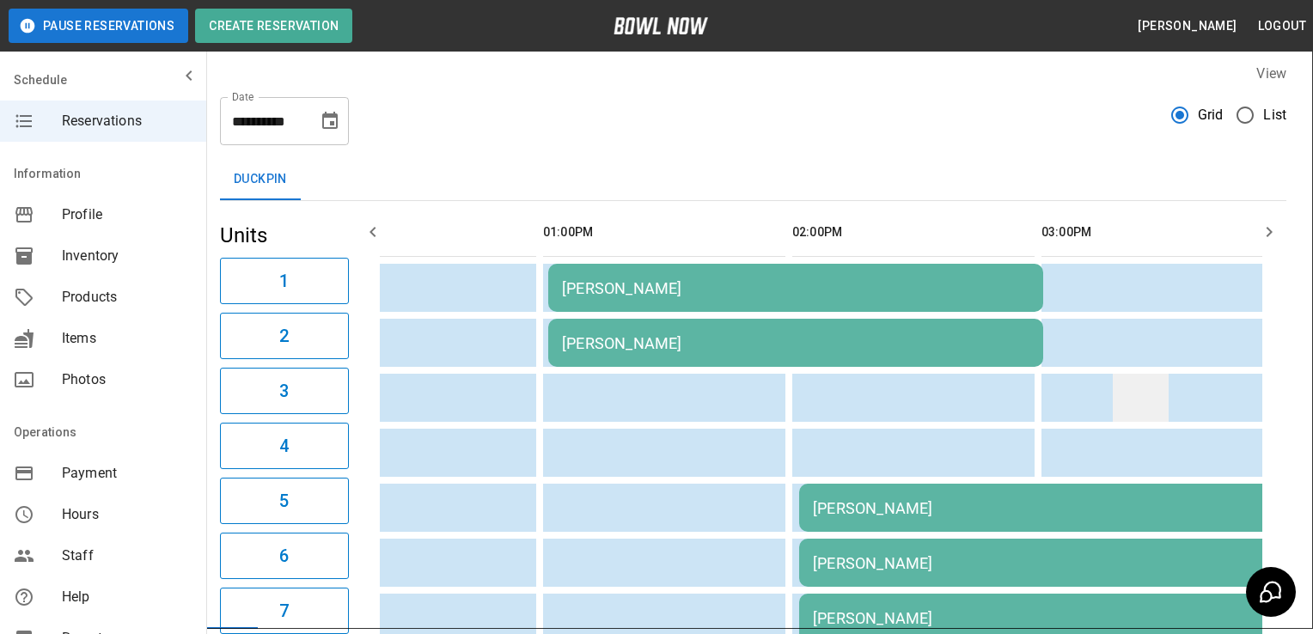
type input "**********"
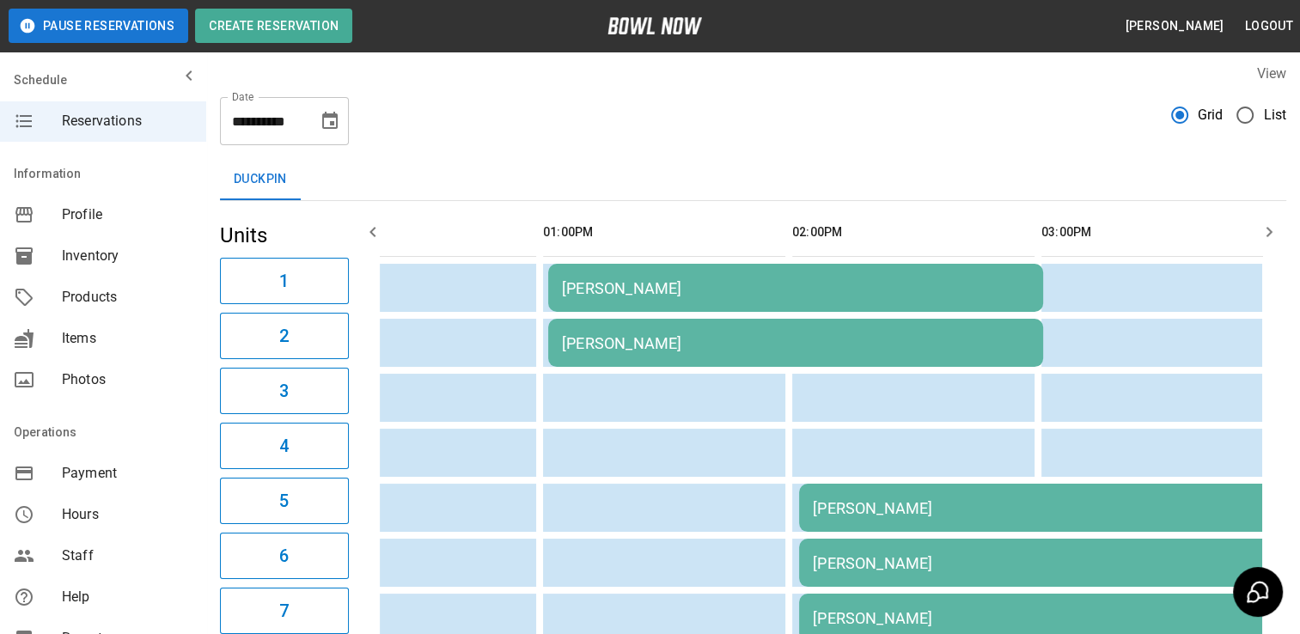
scroll to position [0, 699]
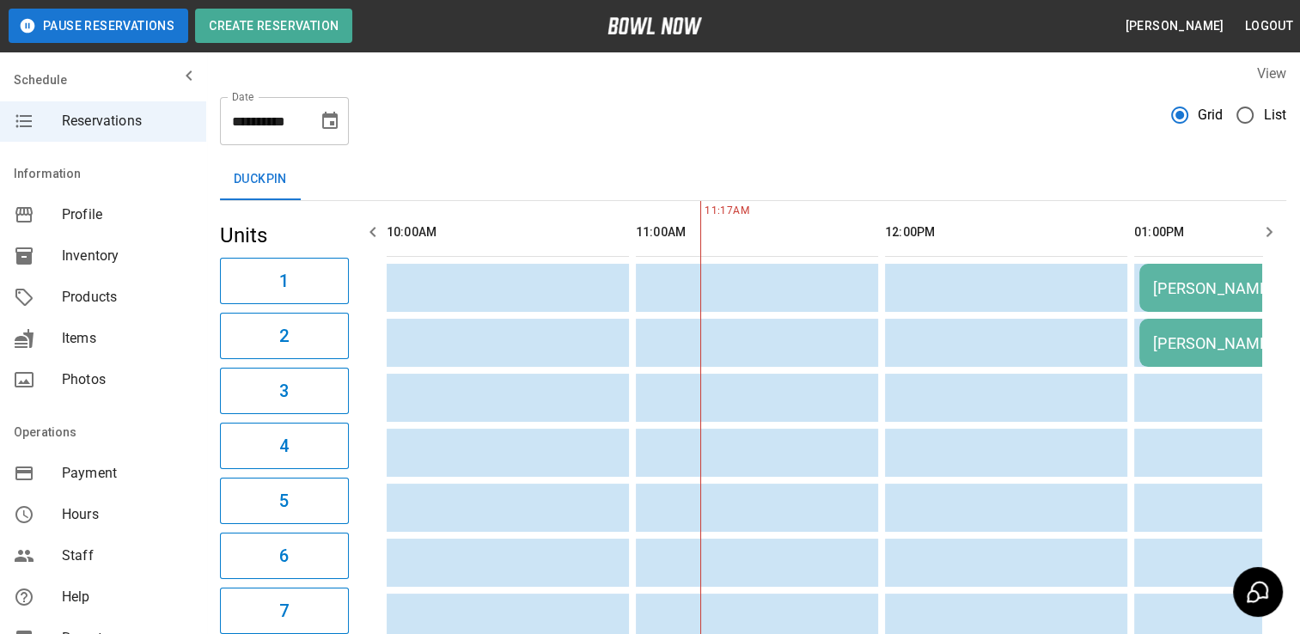
click at [339, 119] on icon "Choose date, selected date is Oct 18, 2025" at bounding box center [330, 121] width 21 height 21
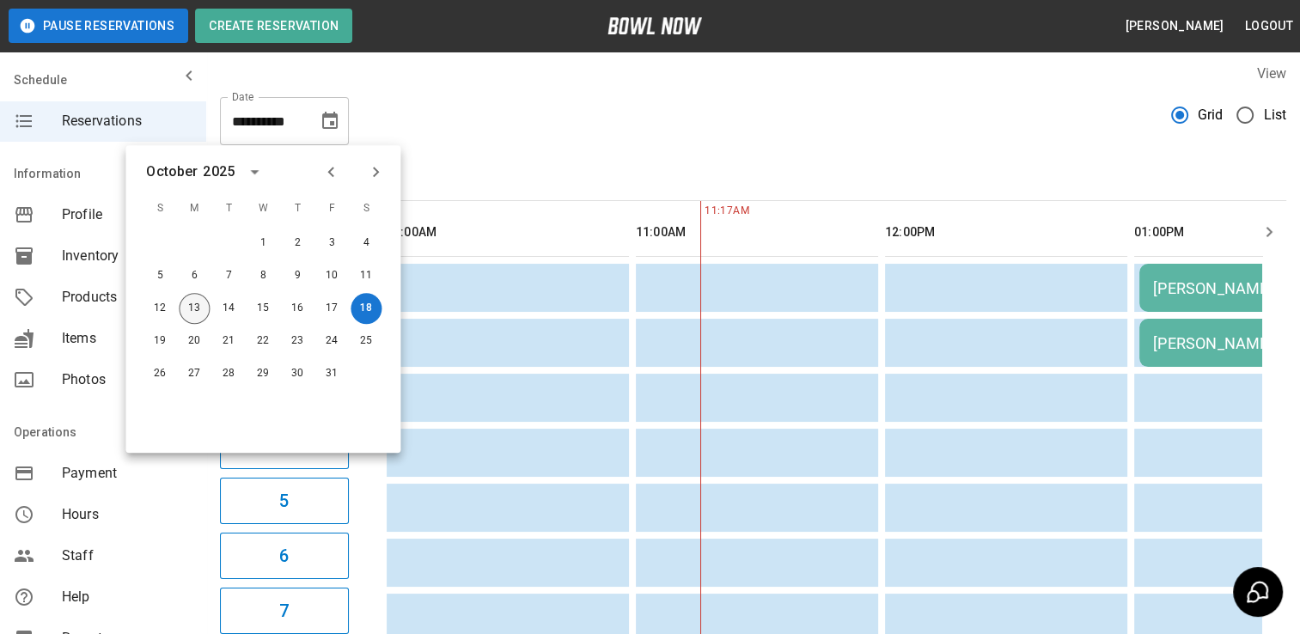
click at [203, 316] on button "13" at bounding box center [194, 308] width 31 height 31
type input "**********"
